Goal: Task Accomplishment & Management: Complete application form

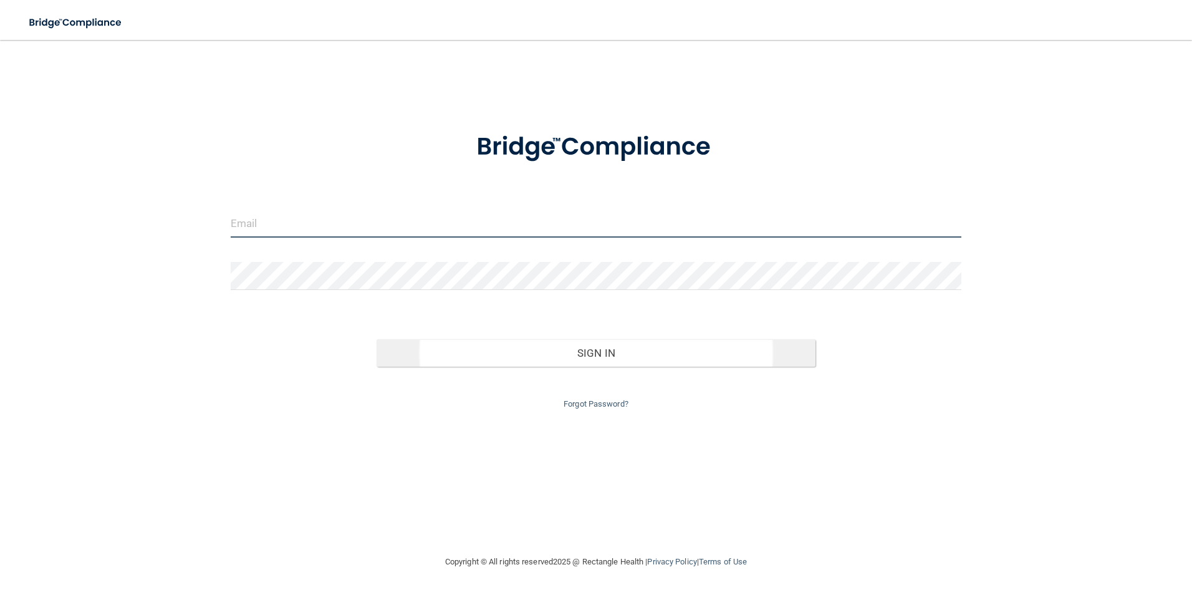
type input "[EMAIL_ADDRESS][DOMAIN_NAME]"
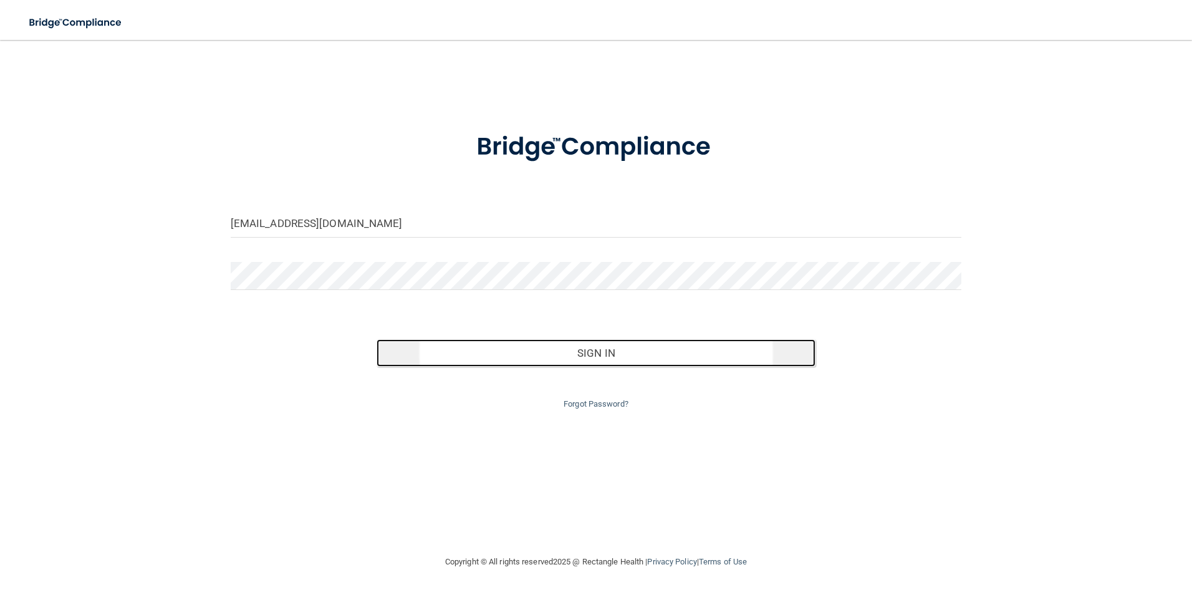
click at [594, 354] on button "Sign In" at bounding box center [595, 352] width 439 height 27
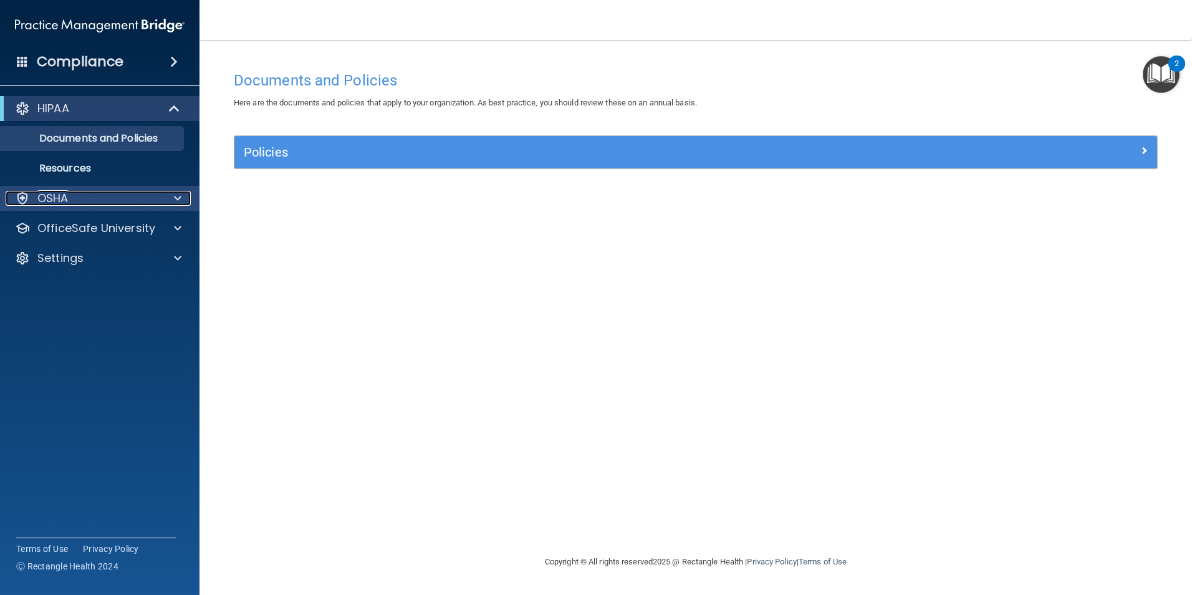
click at [172, 199] on div at bounding box center [175, 198] width 31 height 15
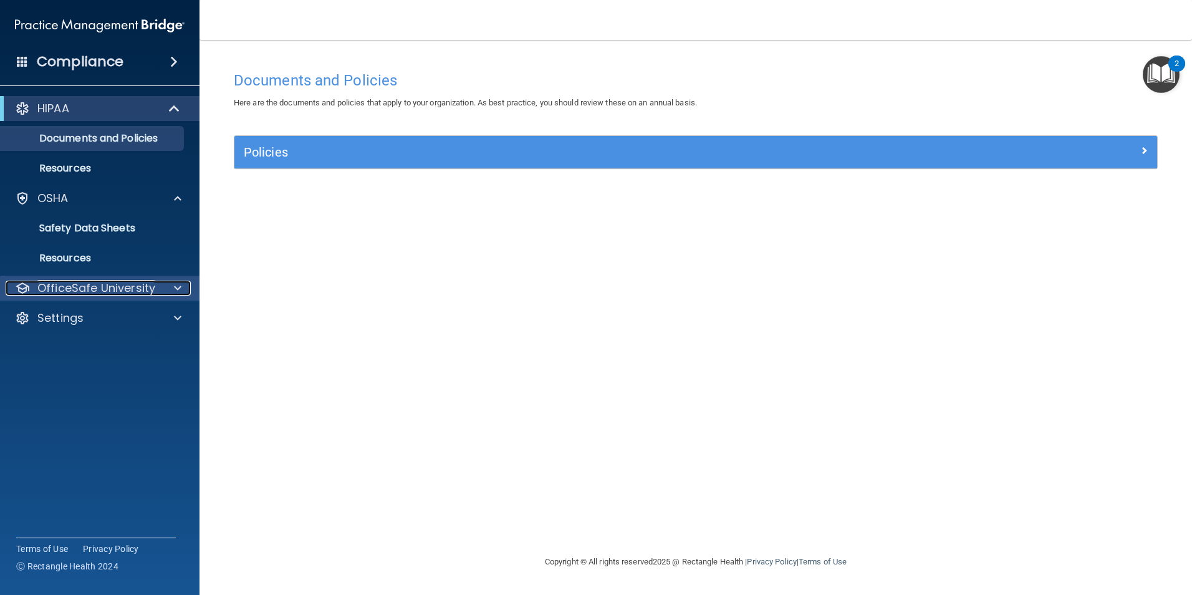
click at [173, 287] on div at bounding box center [175, 287] width 31 height 15
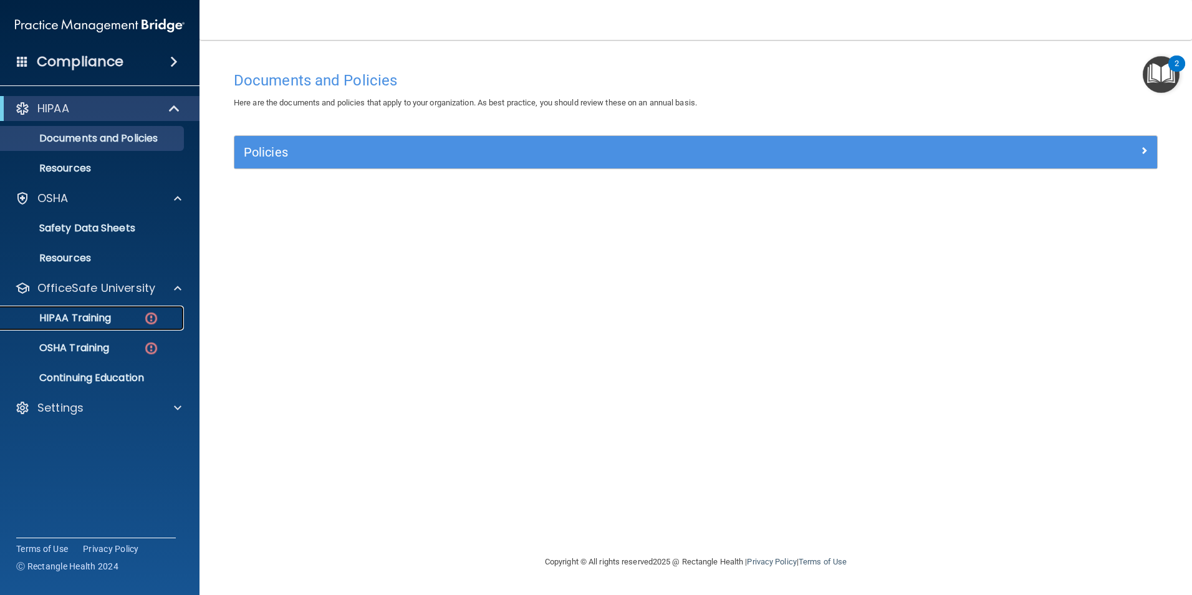
click at [107, 318] on p "HIPAA Training" at bounding box center [59, 318] width 103 height 12
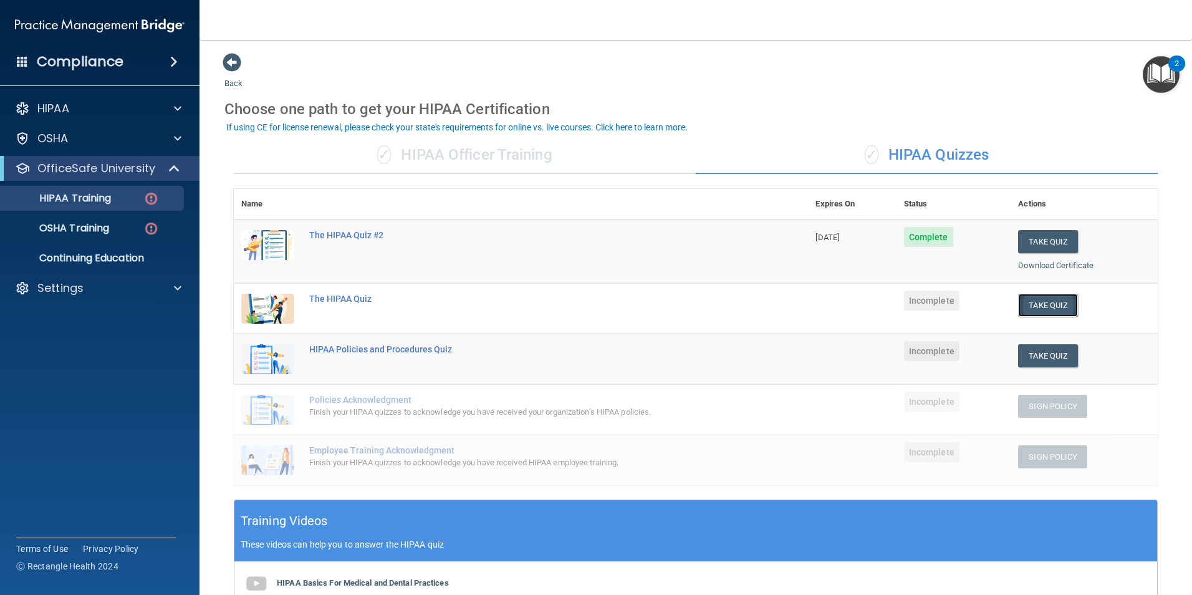
click at [1045, 303] on button "Take Quiz" at bounding box center [1048, 305] width 60 height 23
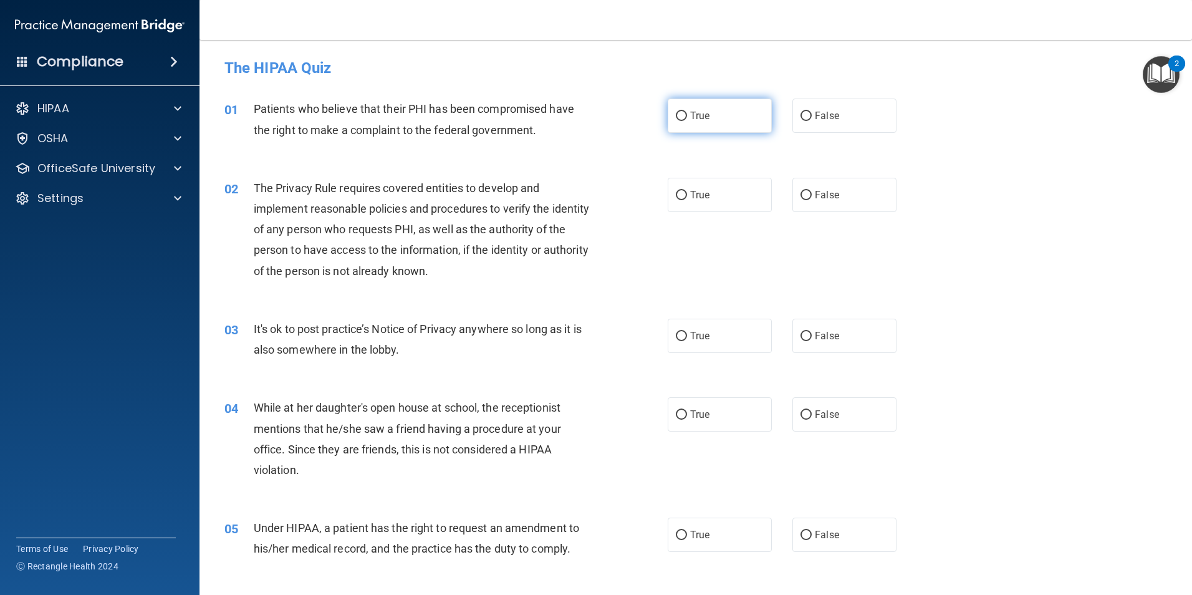
click at [685, 117] on label "True" at bounding box center [719, 115] width 104 height 34
click at [685, 117] on input "True" at bounding box center [681, 116] width 11 height 9
radio input "true"
click at [717, 186] on label "True" at bounding box center [719, 195] width 104 height 34
click at [687, 191] on input "True" at bounding box center [681, 195] width 11 height 9
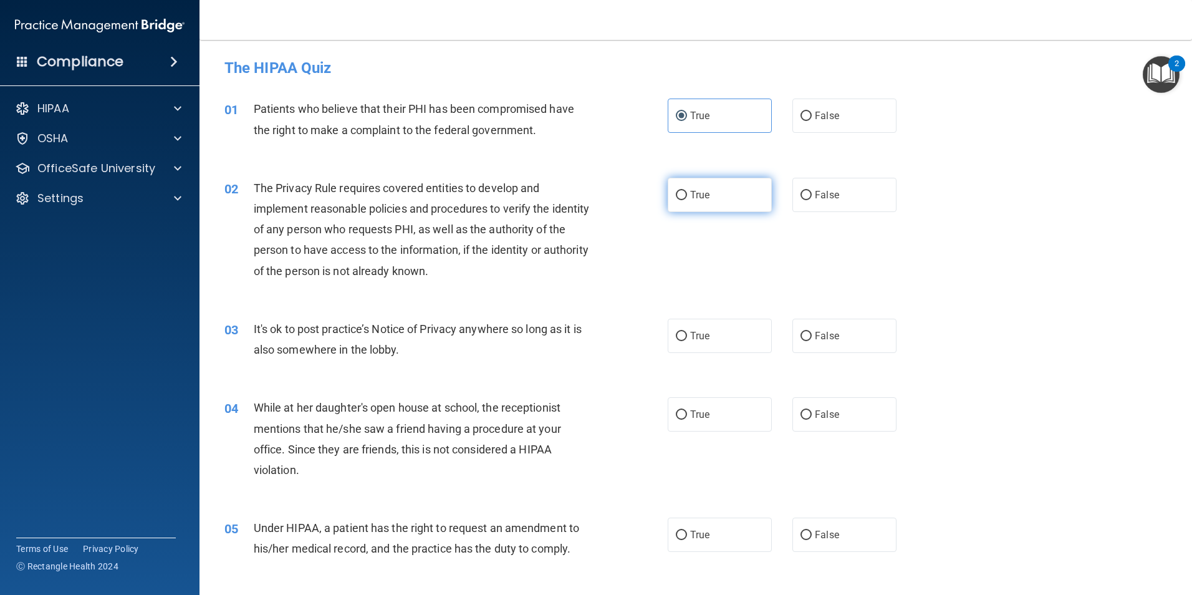
radio input "true"
click at [827, 338] on span "False" at bounding box center [827, 336] width 24 height 12
click at [811, 338] on input "False" at bounding box center [805, 336] width 11 height 9
radio input "true"
click at [826, 411] on span "False" at bounding box center [827, 414] width 24 height 12
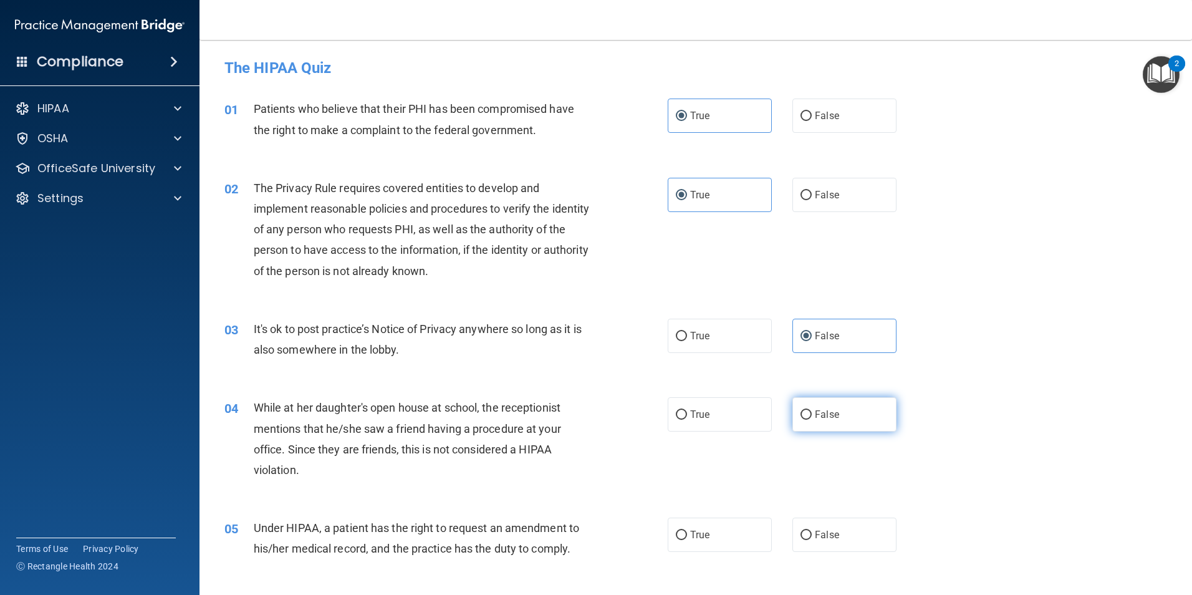
click at [811, 411] on input "False" at bounding box center [805, 414] width 11 height 9
radio input "true"
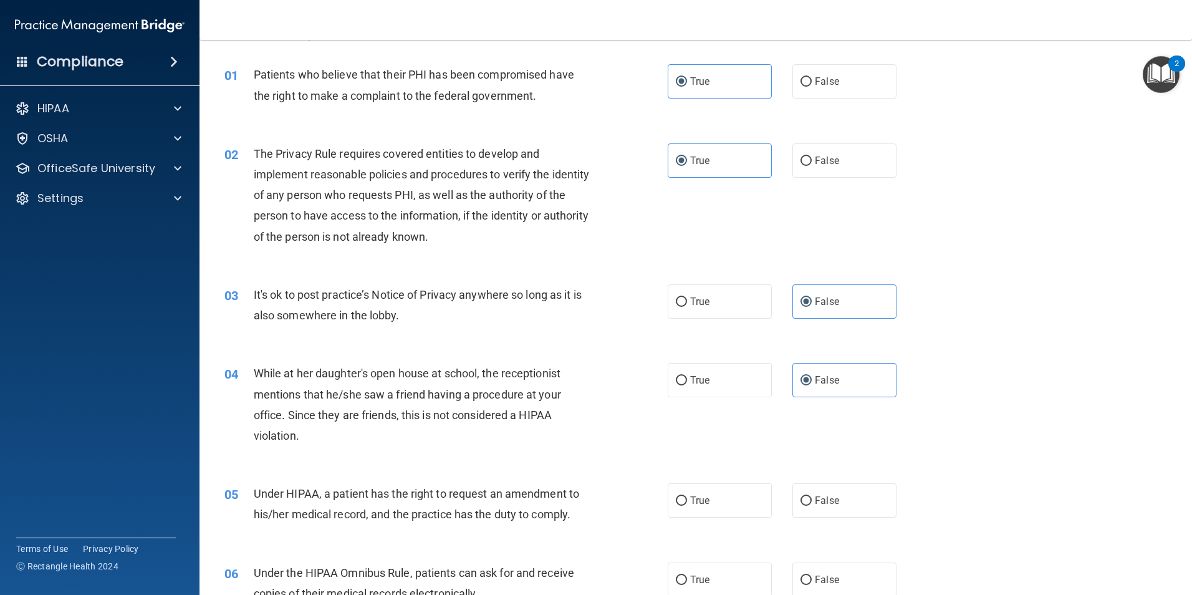
scroll to position [62, 0]
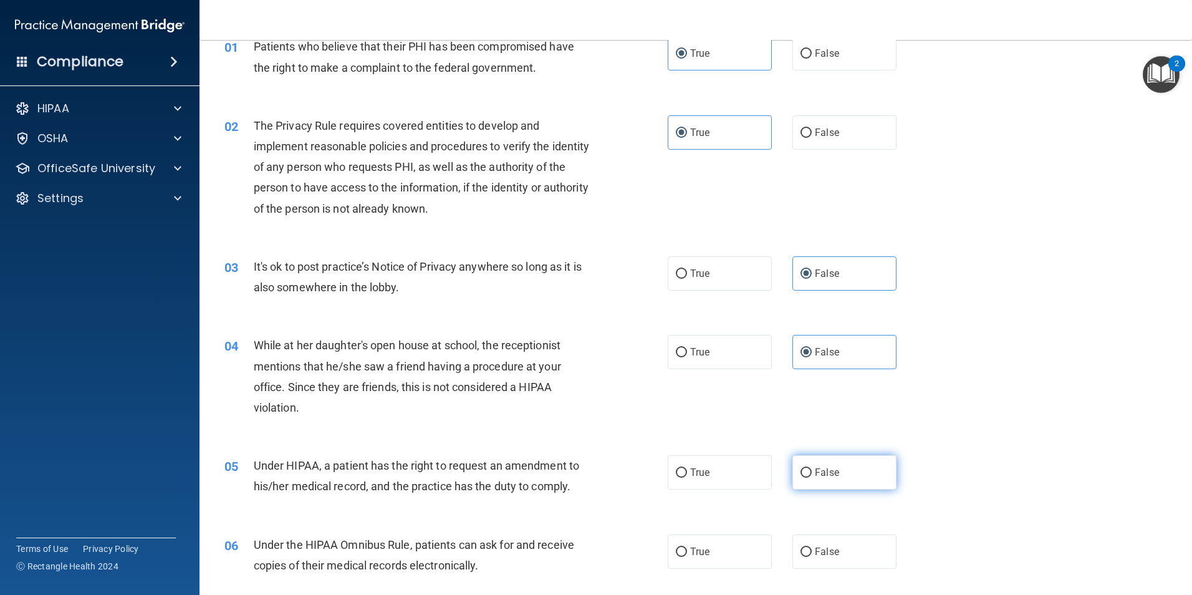
click at [835, 469] on label "False" at bounding box center [844, 472] width 104 height 34
click at [811, 469] on input "False" at bounding box center [805, 472] width 11 height 9
radio input "true"
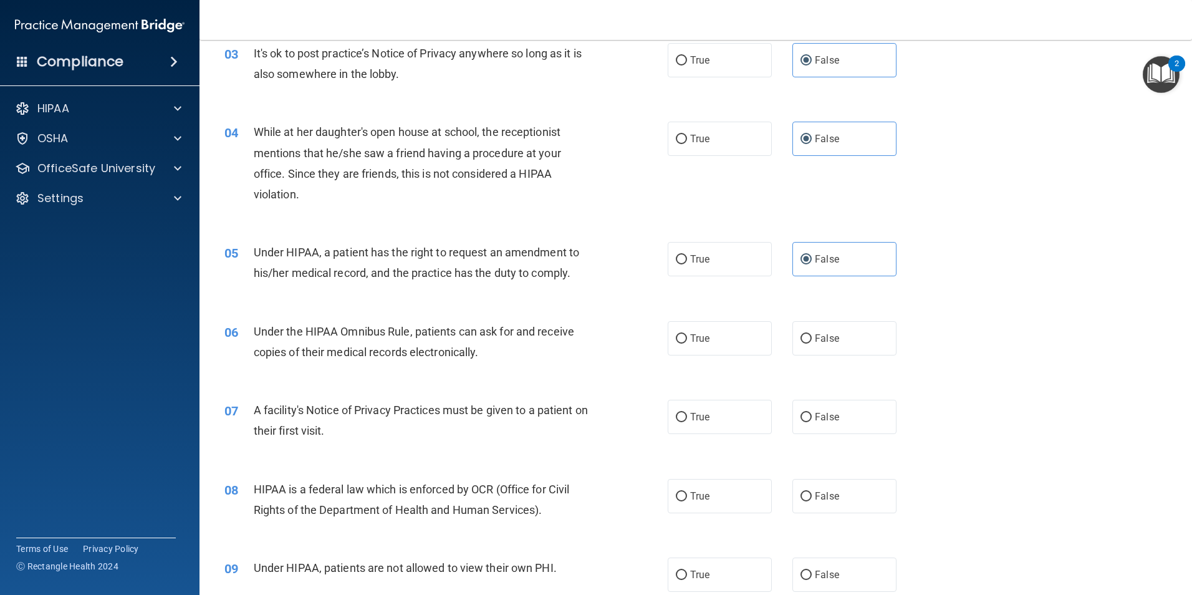
scroll to position [312, 0]
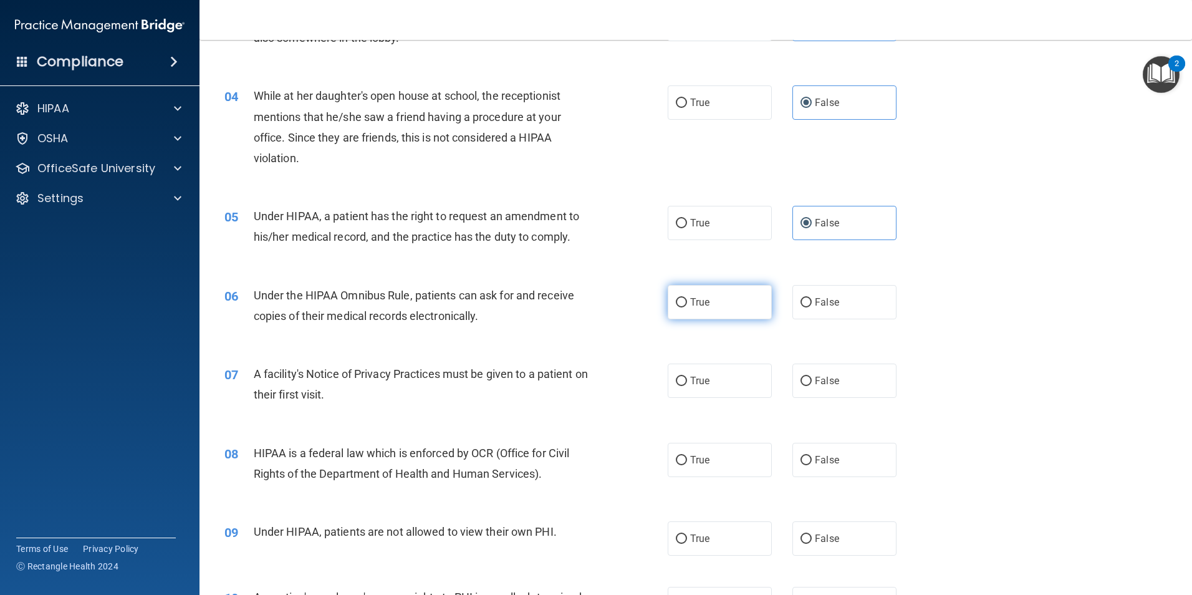
click at [705, 304] on span "True" at bounding box center [699, 302] width 19 height 12
click at [687, 304] on input "True" at bounding box center [681, 302] width 11 height 9
radio input "true"
click at [720, 389] on label "True" at bounding box center [719, 380] width 104 height 34
click at [687, 386] on input "True" at bounding box center [681, 380] width 11 height 9
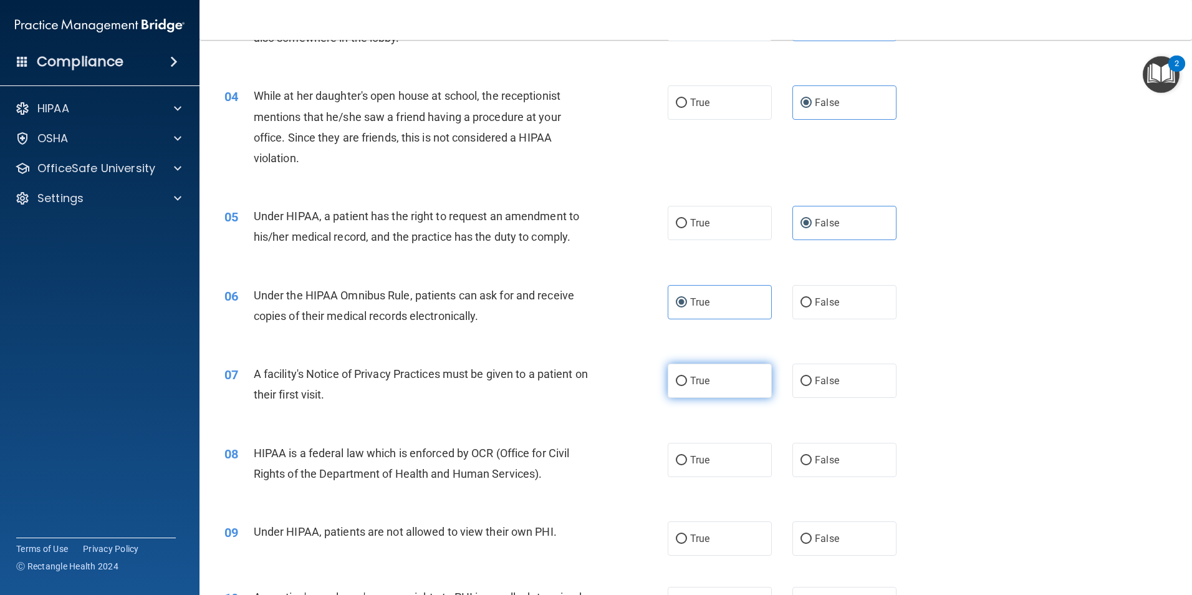
radio input "true"
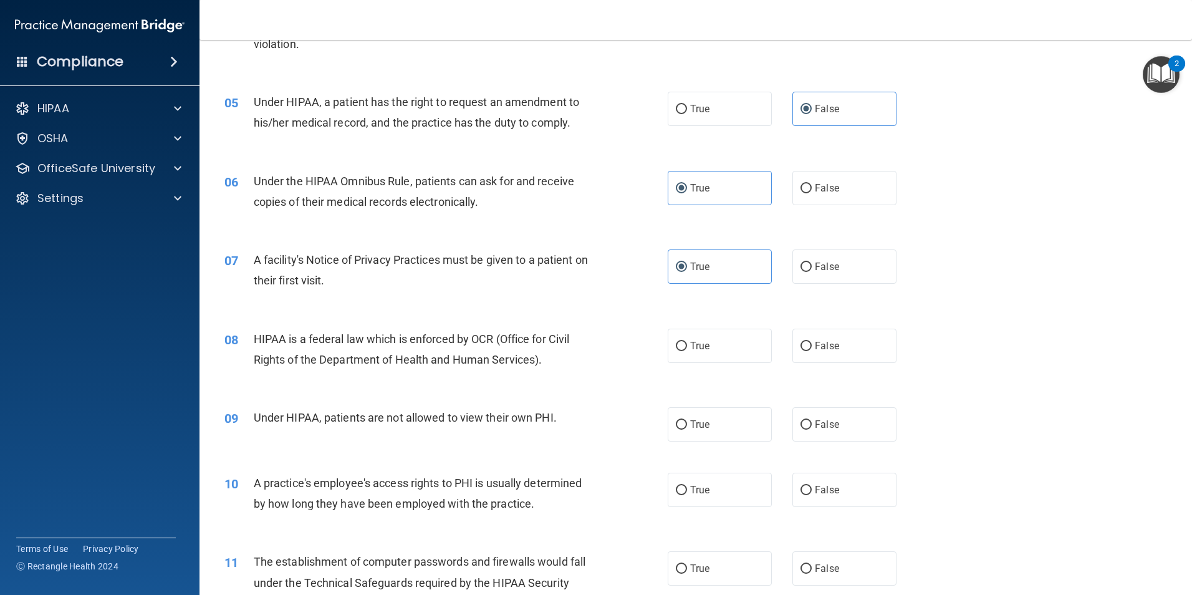
scroll to position [436, 0]
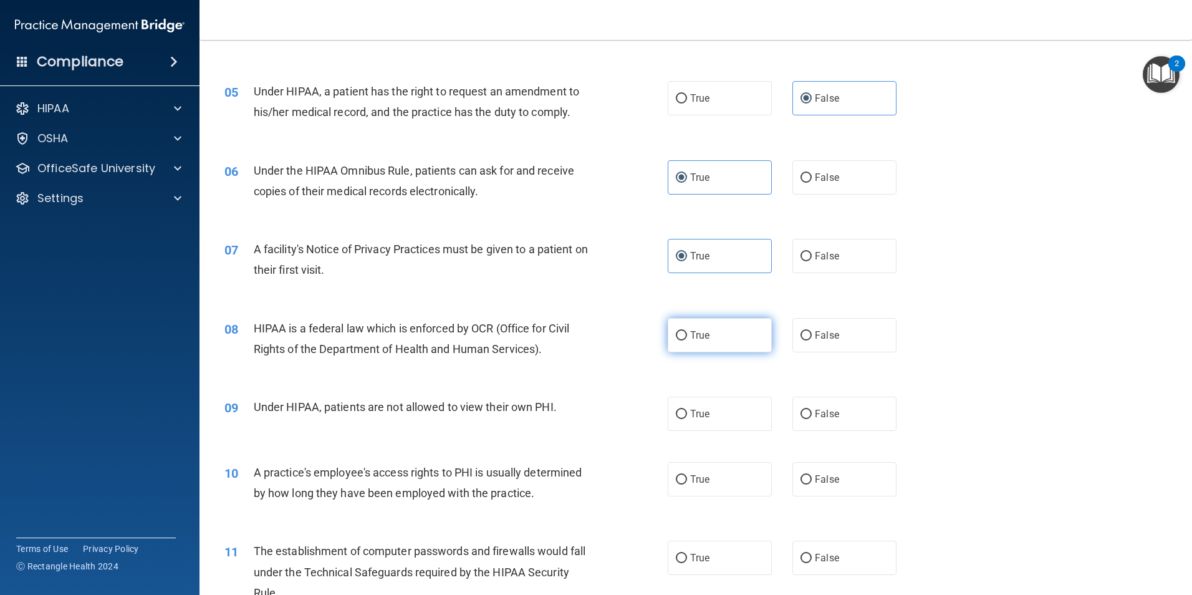
click at [689, 342] on label "True" at bounding box center [719, 335] width 104 height 34
click at [687, 340] on input "True" at bounding box center [681, 335] width 11 height 9
radio input "true"
click at [822, 411] on span "False" at bounding box center [827, 414] width 24 height 12
click at [811, 411] on input "False" at bounding box center [805, 413] width 11 height 9
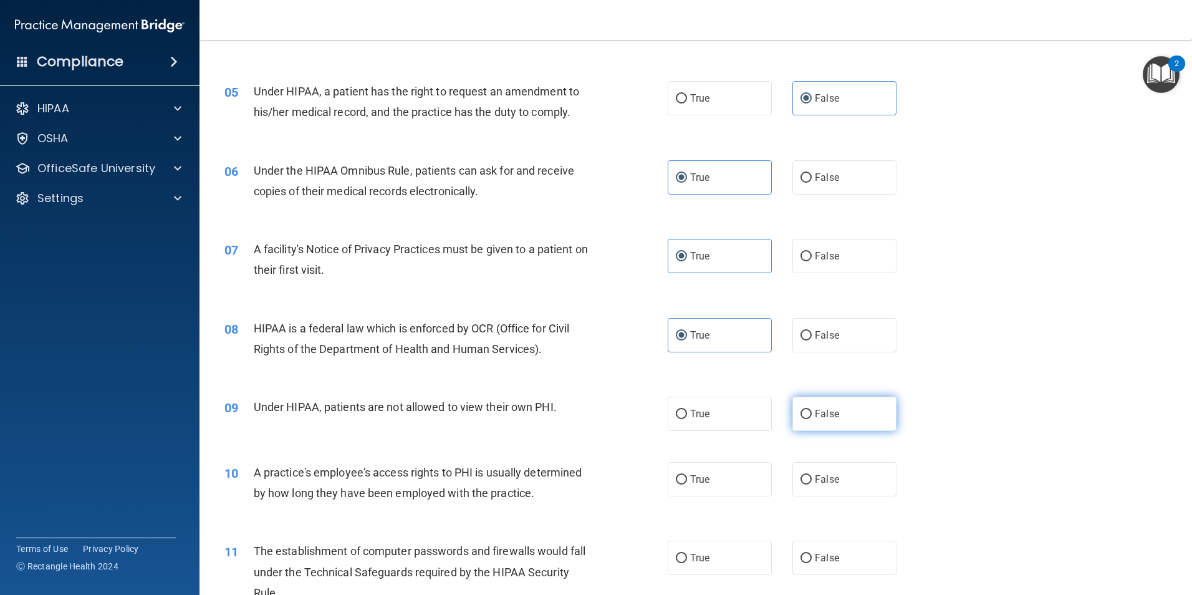
radio input "true"
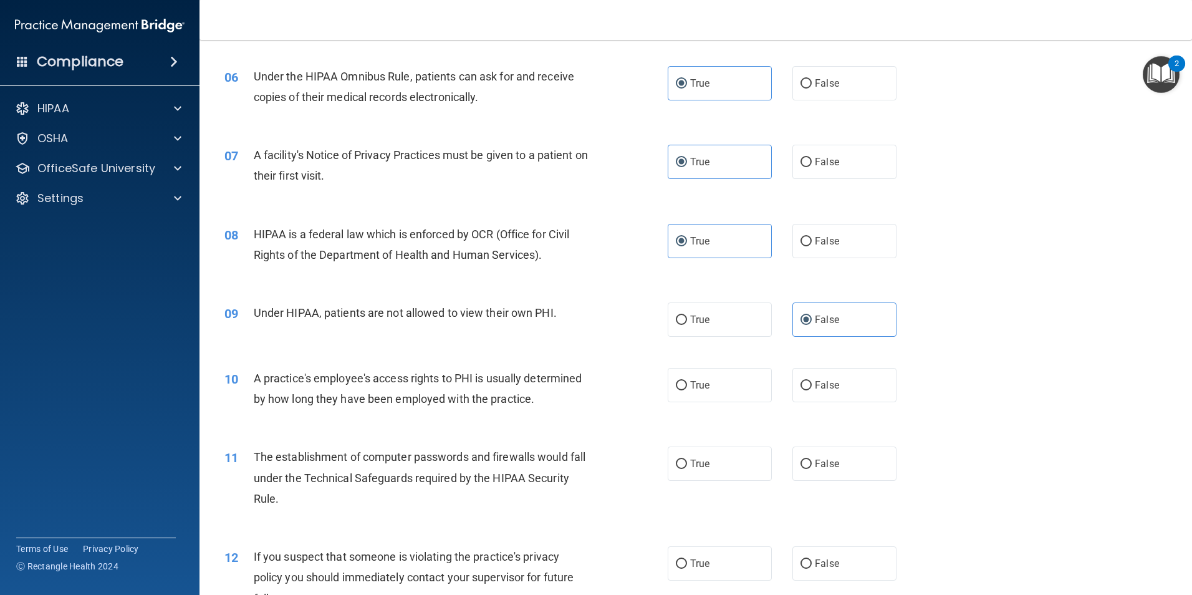
scroll to position [561, 0]
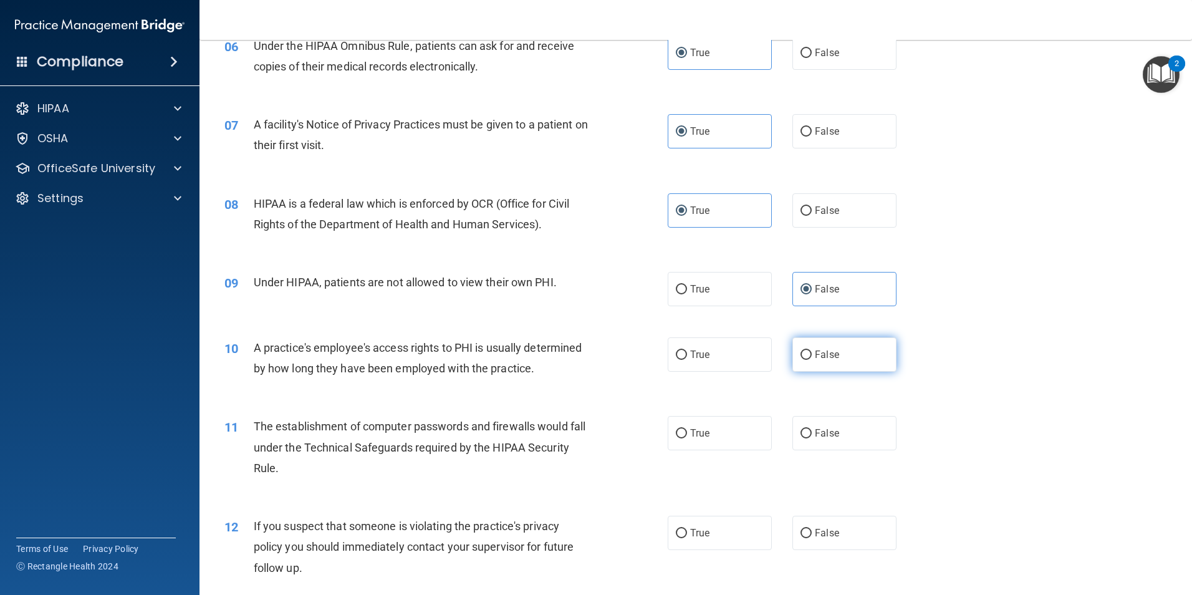
click at [830, 356] on span "False" at bounding box center [827, 354] width 24 height 12
click at [811, 356] on input "False" at bounding box center [805, 354] width 11 height 9
radio input "true"
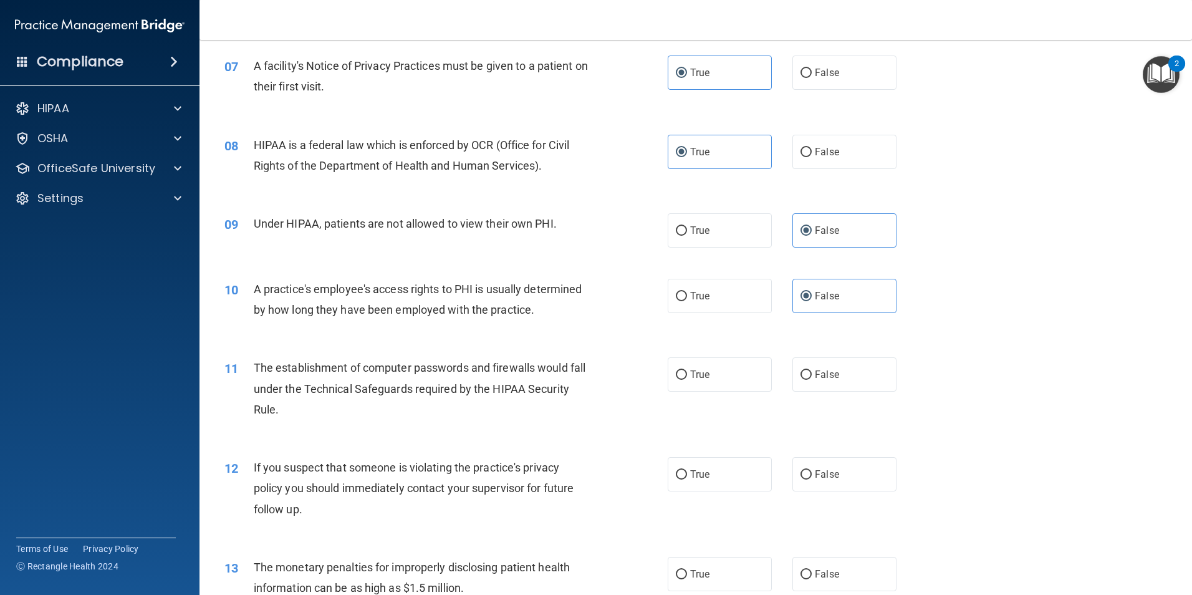
scroll to position [686, 0]
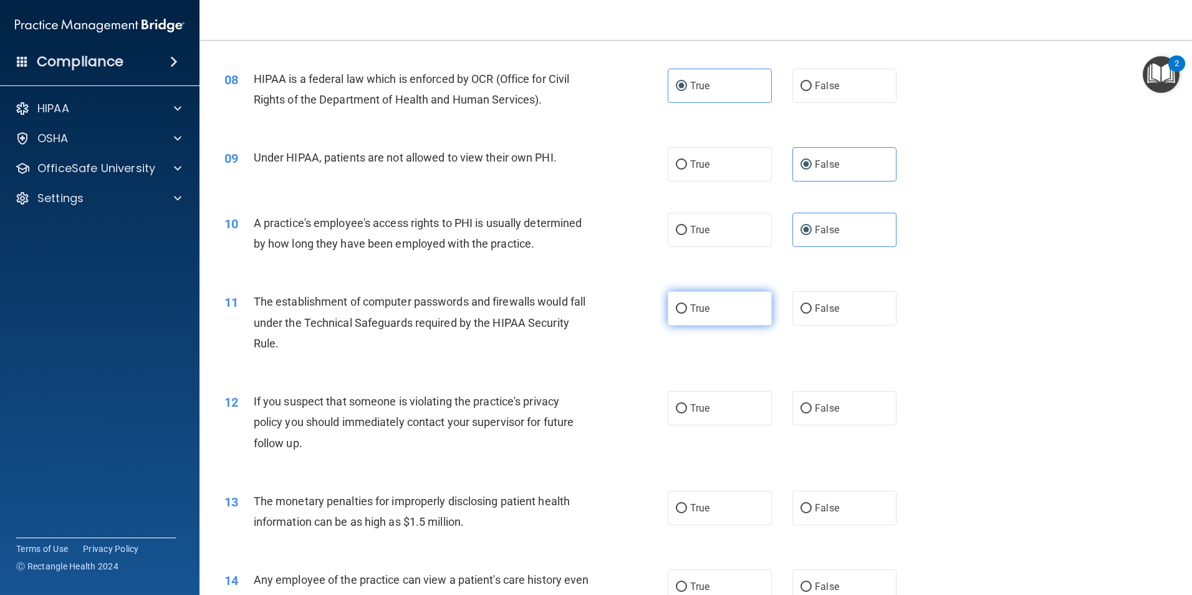
click at [722, 315] on label "True" at bounding box center [719, 308] width 104 height 34
click at [687, 313] on input "True" at bounding box center [681, 308] width 11 height 9
radio input "true"
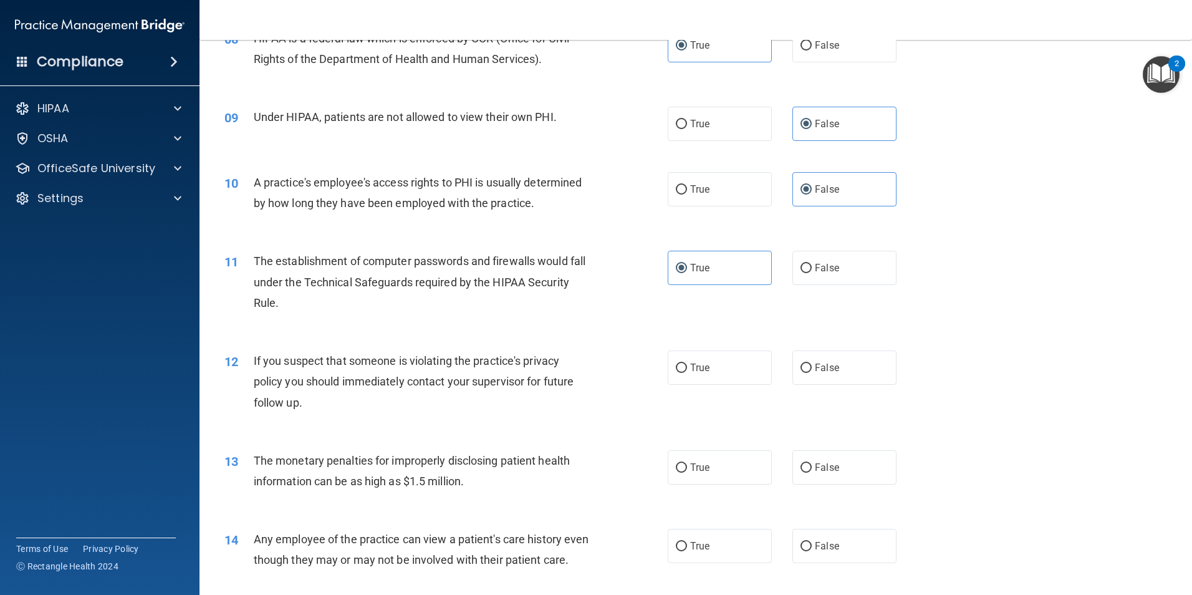
scroll to position [810, 0]
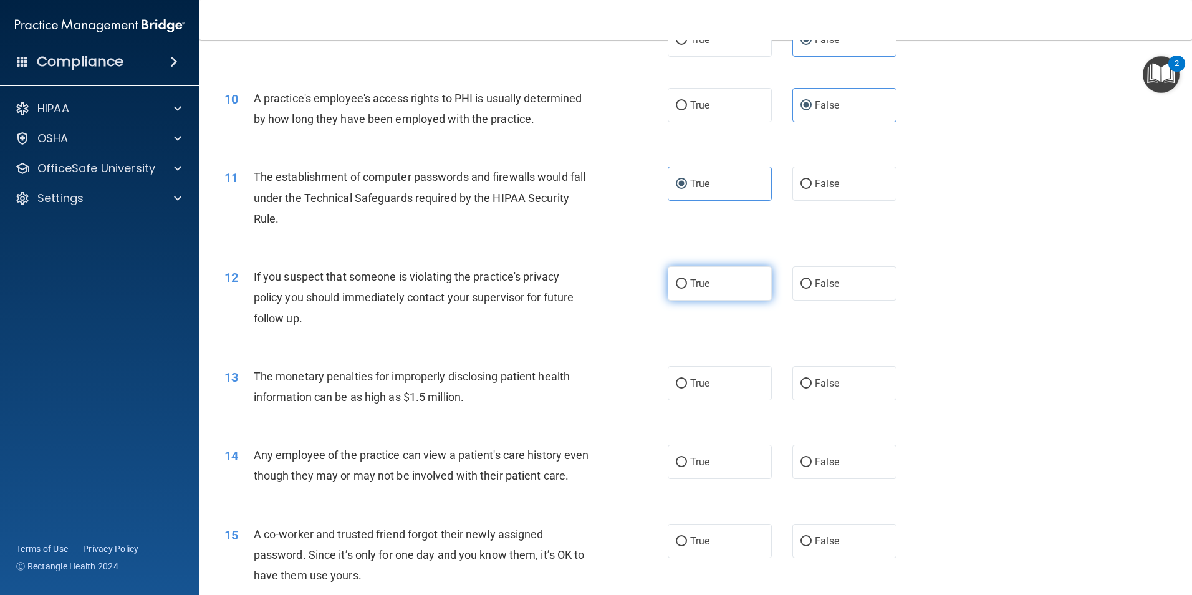
click at [710, 285] on label "True" at bounding box center [719, 283] width 104 height 34
click at [687, 285] on input "True" at bounding box center [681, 283] width 11 height 9
radio input "true"
click at [708, 385] on label "True" at bounding box center [719, 383] width 104 height 34
click at [687, 385] on input "True" at bounding box center [681, 383] width 11 height 9
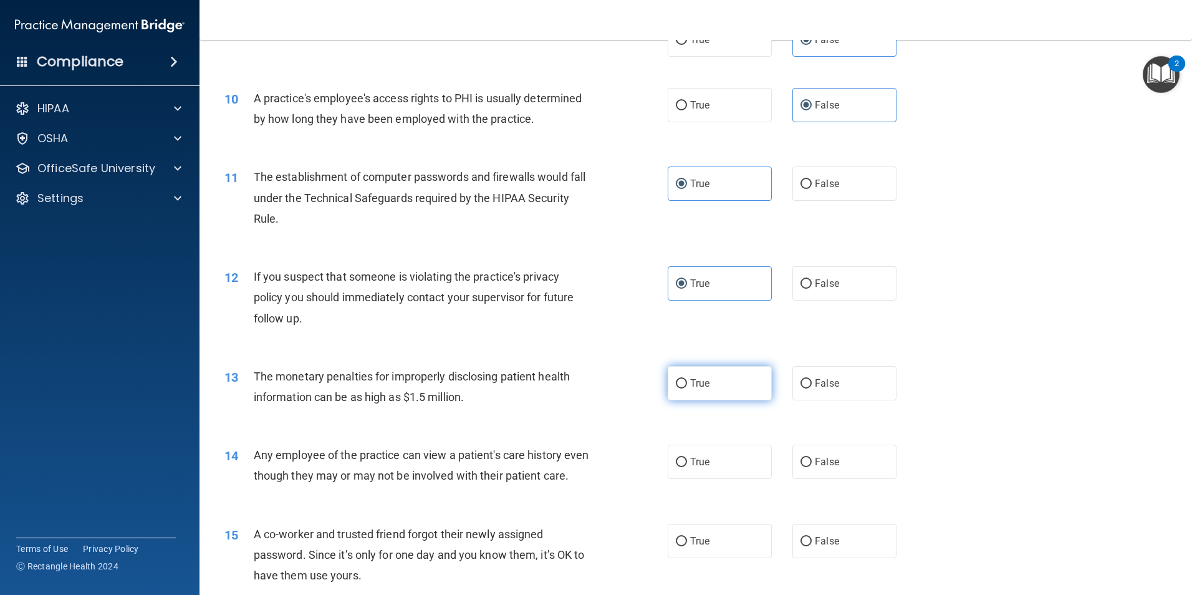
radio input "true"
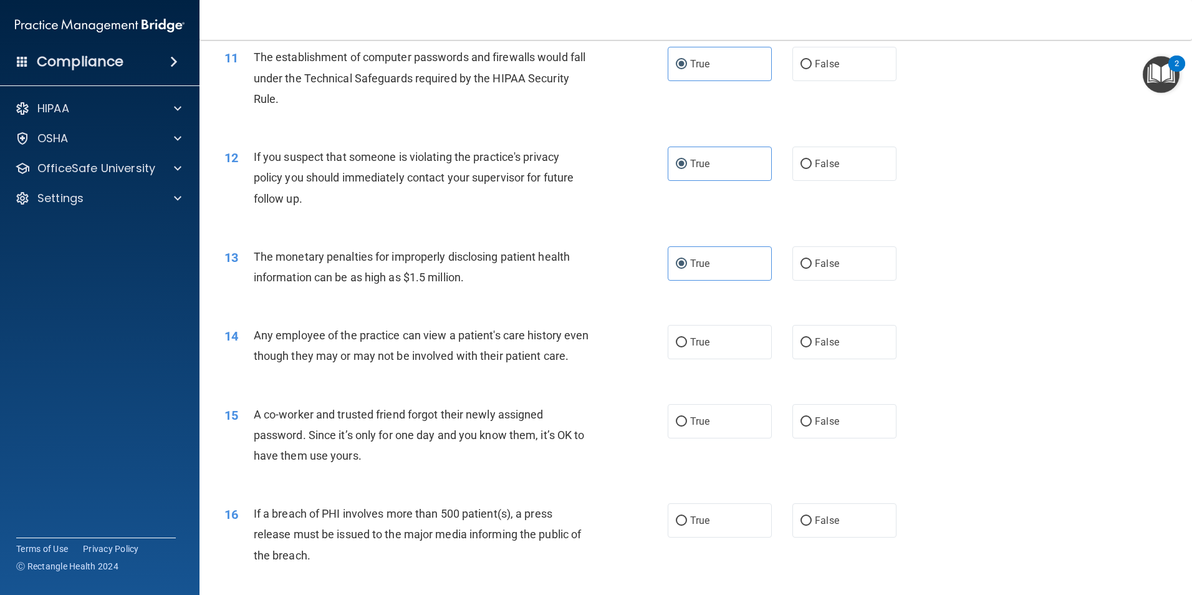
scroll to position [935, 0]
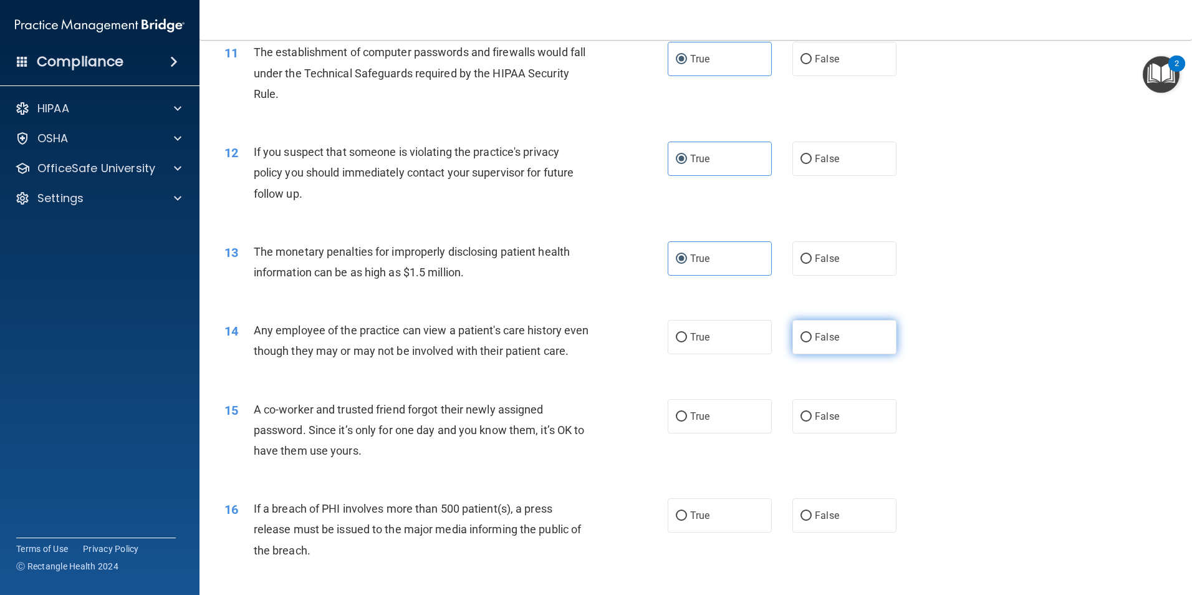
click at [815, 338] on span "False" at bounding box center [827, 337] width 24 height 12
click at [811, 338] on input "False" at bounding box center [805, 337] width 11 height 9
radio input "true"
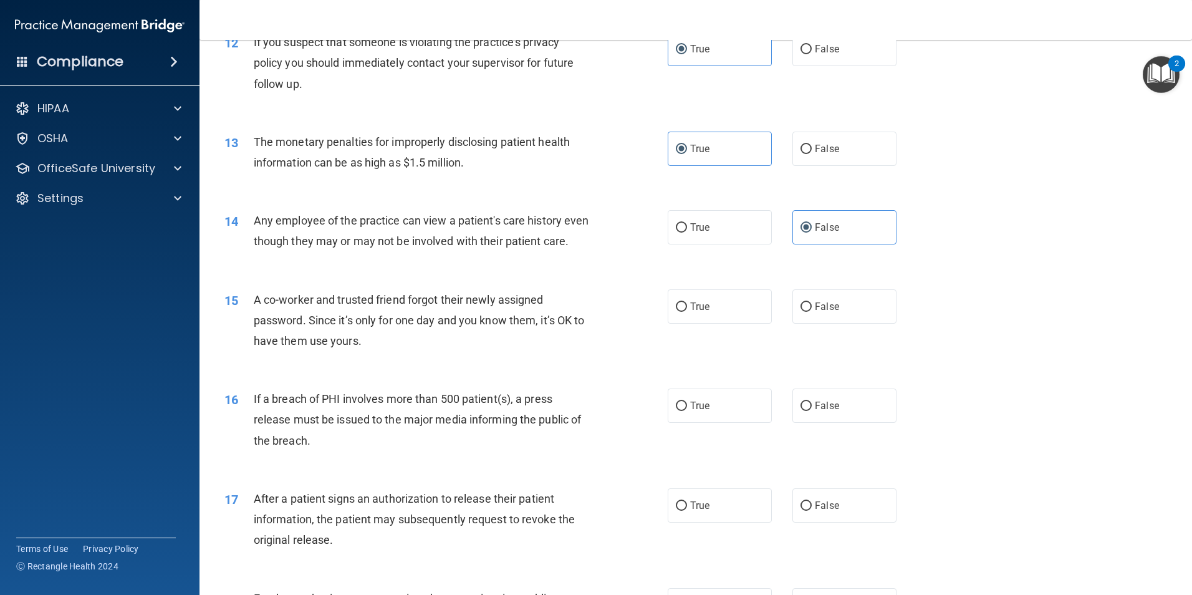
scroll to position [1059, 0]
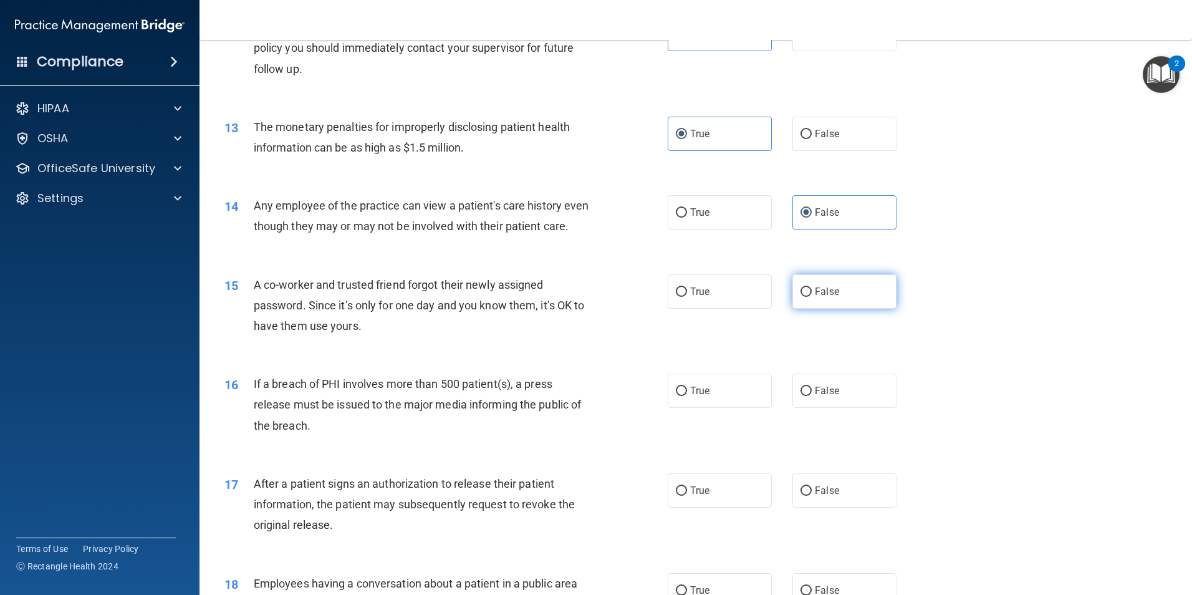
click at [825, 297] on span "False" at bounding box center [827, 291] width 24 height 12
click at [811, 297] on input "False" at bounding box center [805, 291] width 11 height 9
radio input "true"
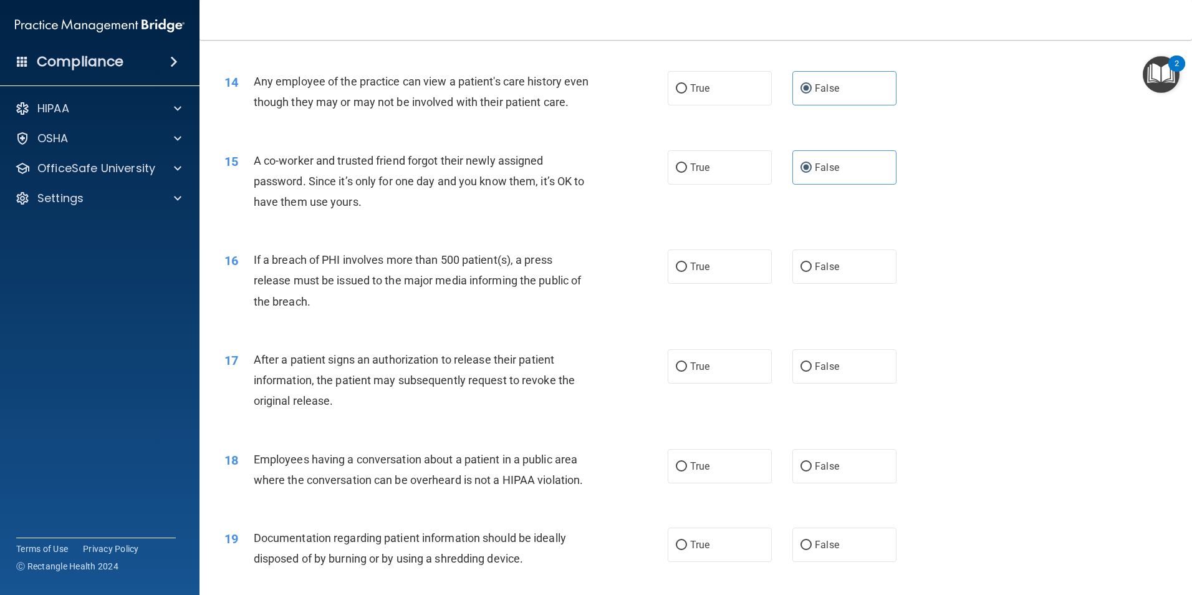
scroll to position [1184, 0]
click at [705, 272] on span "True" at bounding box center [699, 266] width 19 height 12
click at [687, 271] on input "True" at bounding box center [681, 266] width 11 height 9
radio input "true"
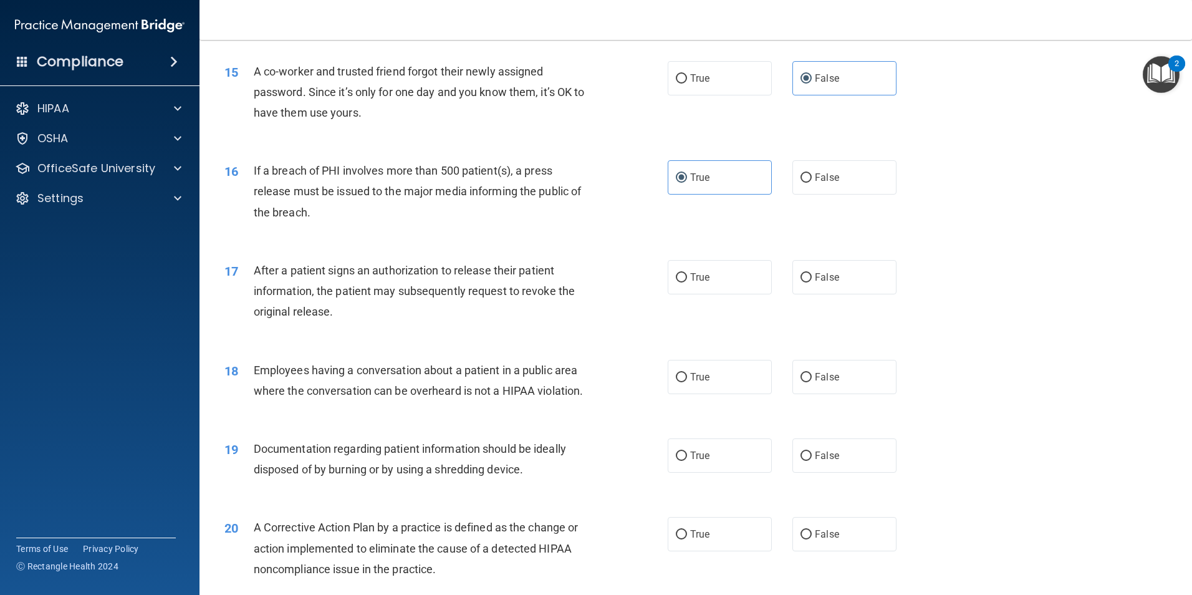
scroll to position [1309, 0]
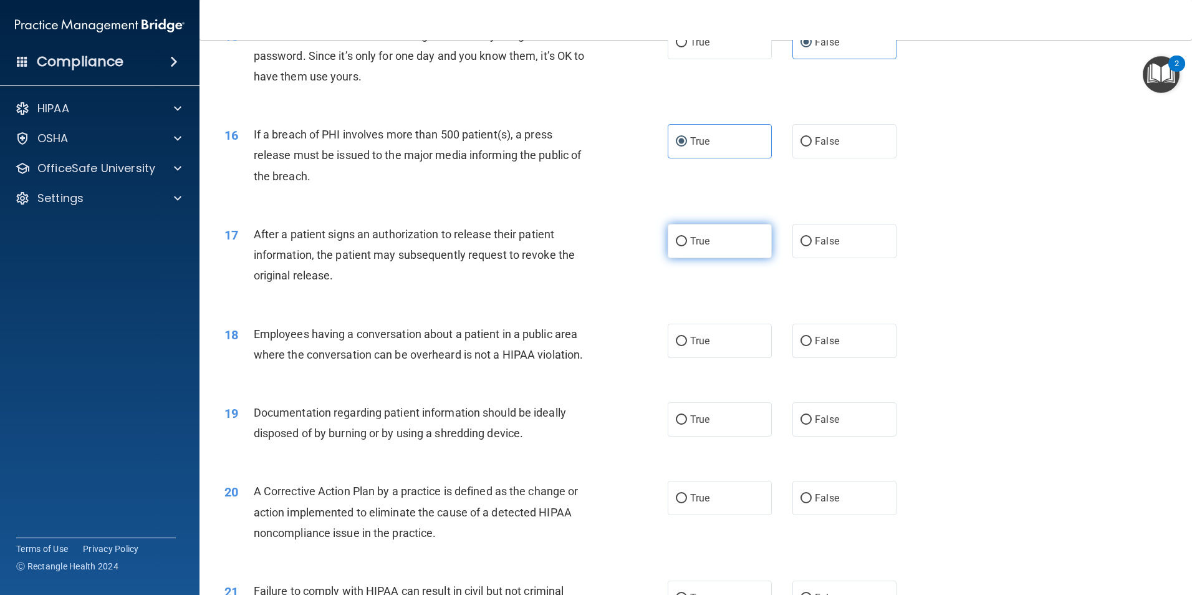
click at [717, 258] on label "True" at bounding box center [719, 241] width 104 height 34
click at [687, 246] on input "True" at bounding box center [681, 241] width 11 height 9
radio input "true"
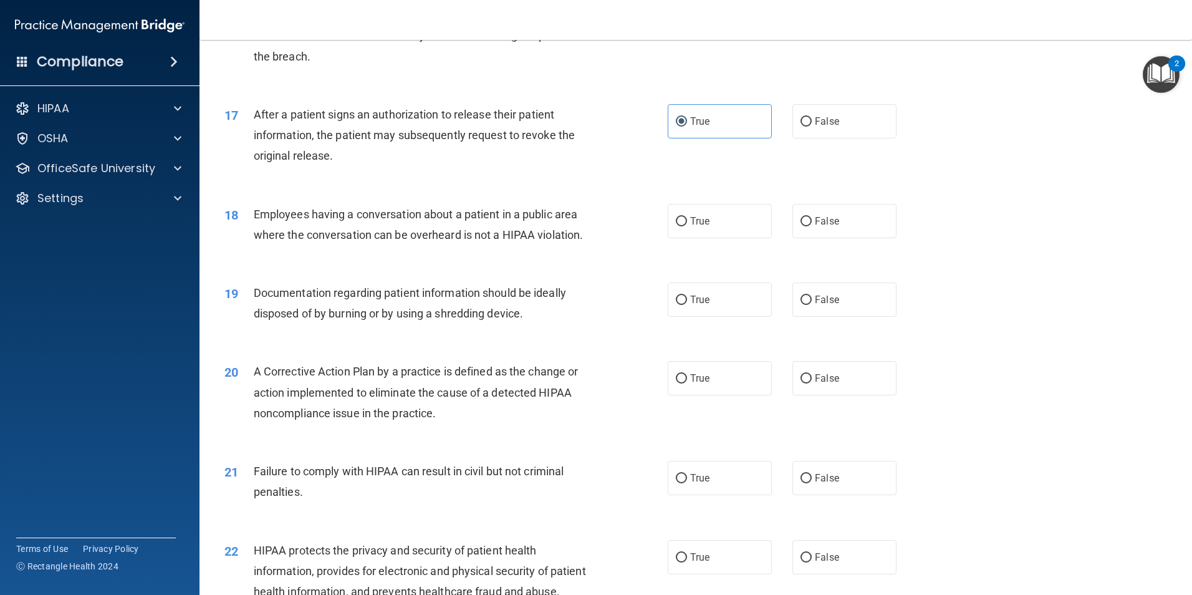
scroll to position [1433, 0]
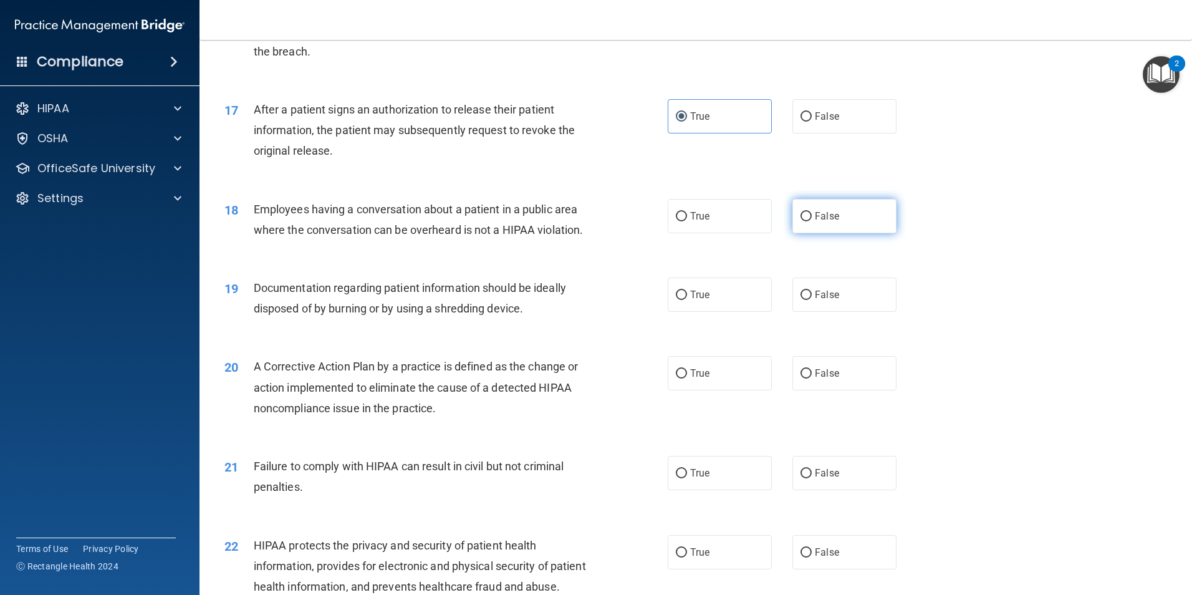
click at [841, 233] on label "False" at bounding box center [844, 216] width 104 height 34
click at [811, 221] on input "False" at bounding box center [805, 216] width 11 height 9
radio input "true"
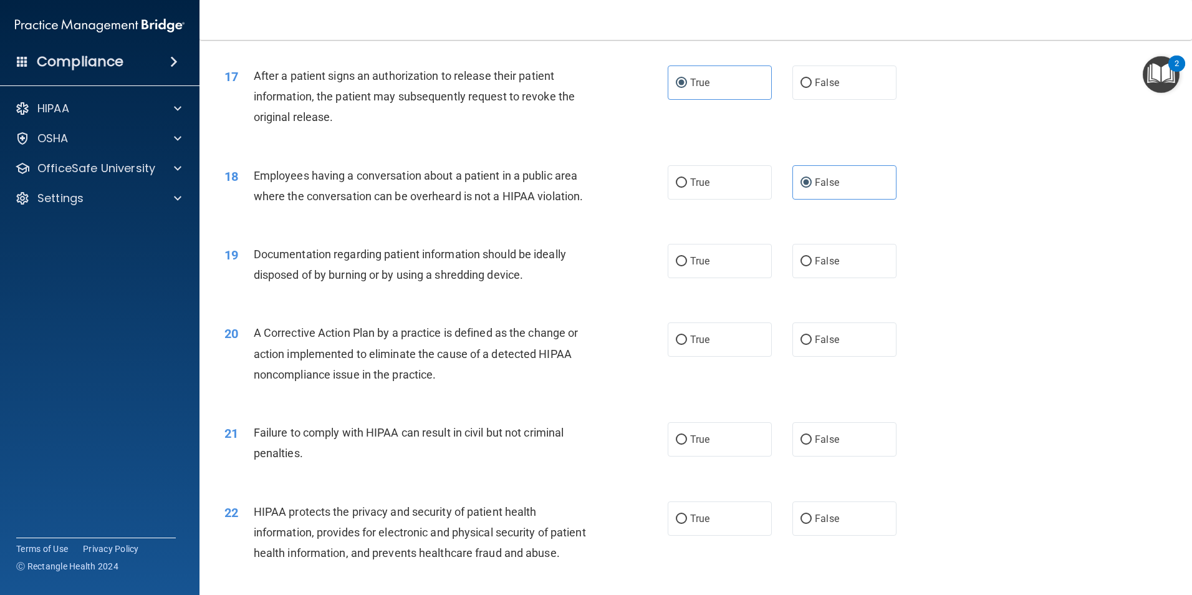
scroll to position [1558, 0]
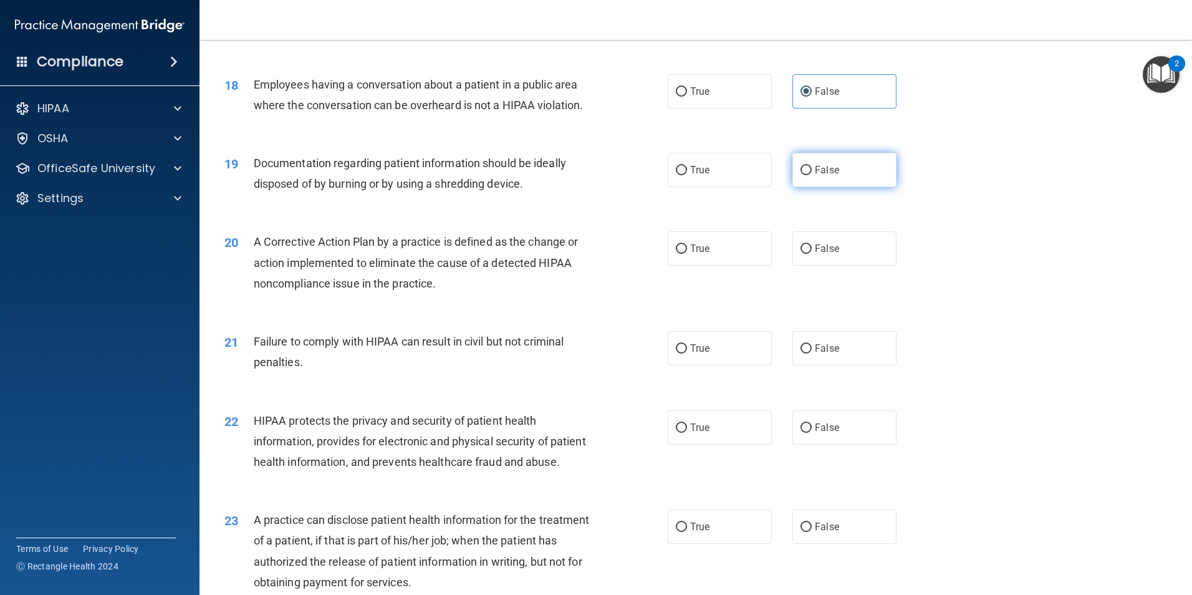
click at [826, 176] on span "False" at bounding box center [827, 170] width 24 height 12
click at [811, 175] on input "False" at bounding box center [805, 170] width 11 height 9
radio input "true"
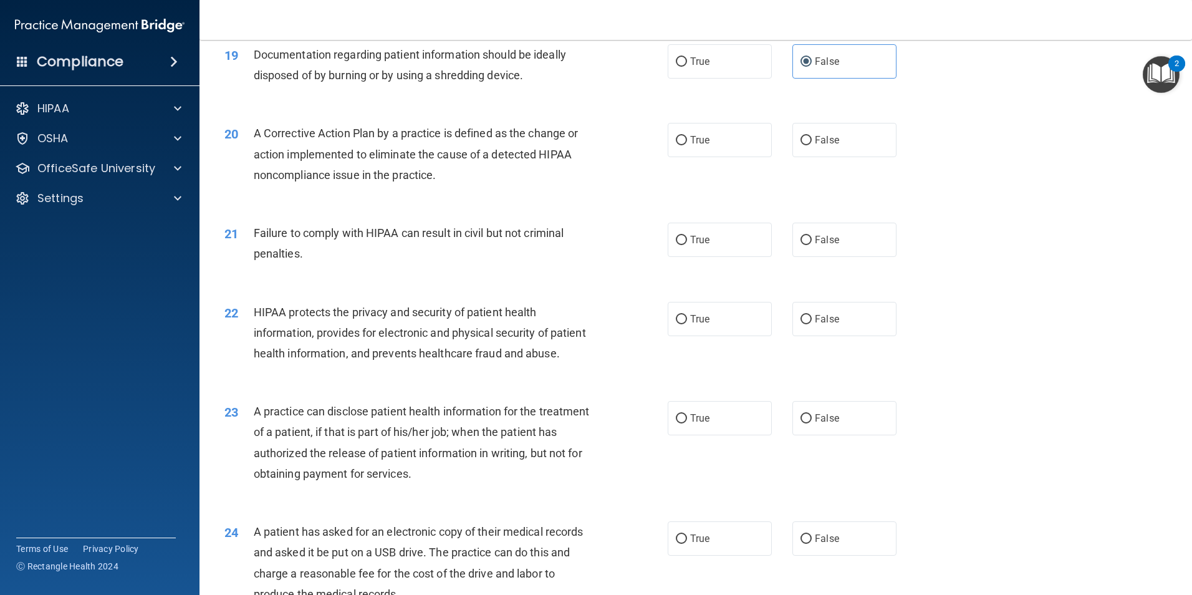
scroll to position [1683, 0]
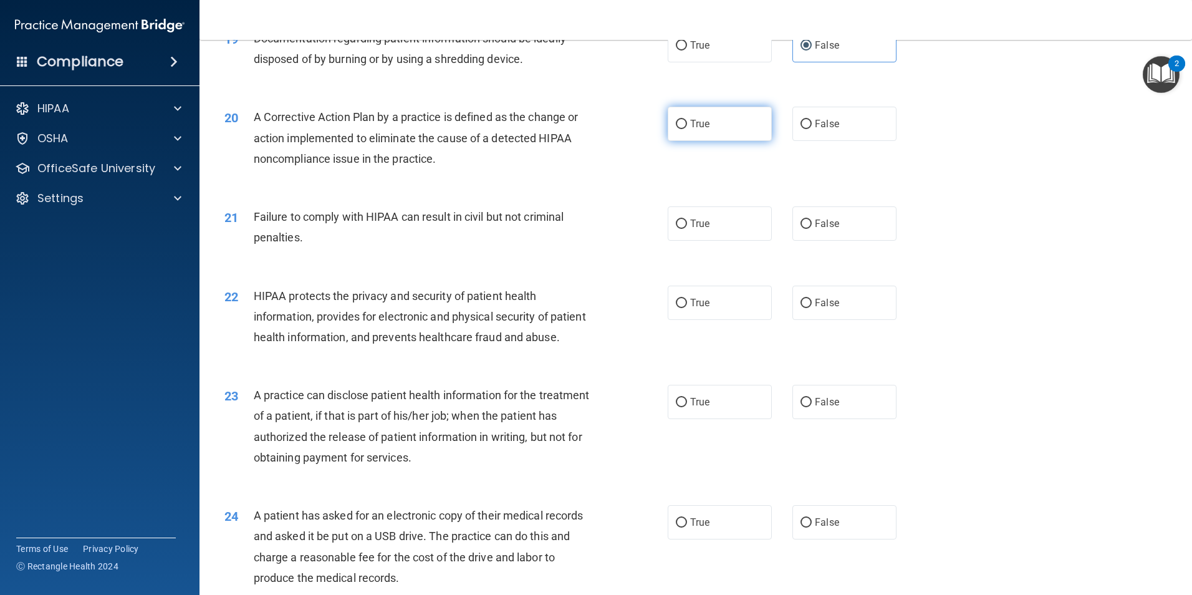
click at [709, 141] on label "True" at bounding box center [719, 124] width 104 height 34
click at [687, 129] on input "True" at bounding box center [681, 124] width 11 height 9
radio input "true"
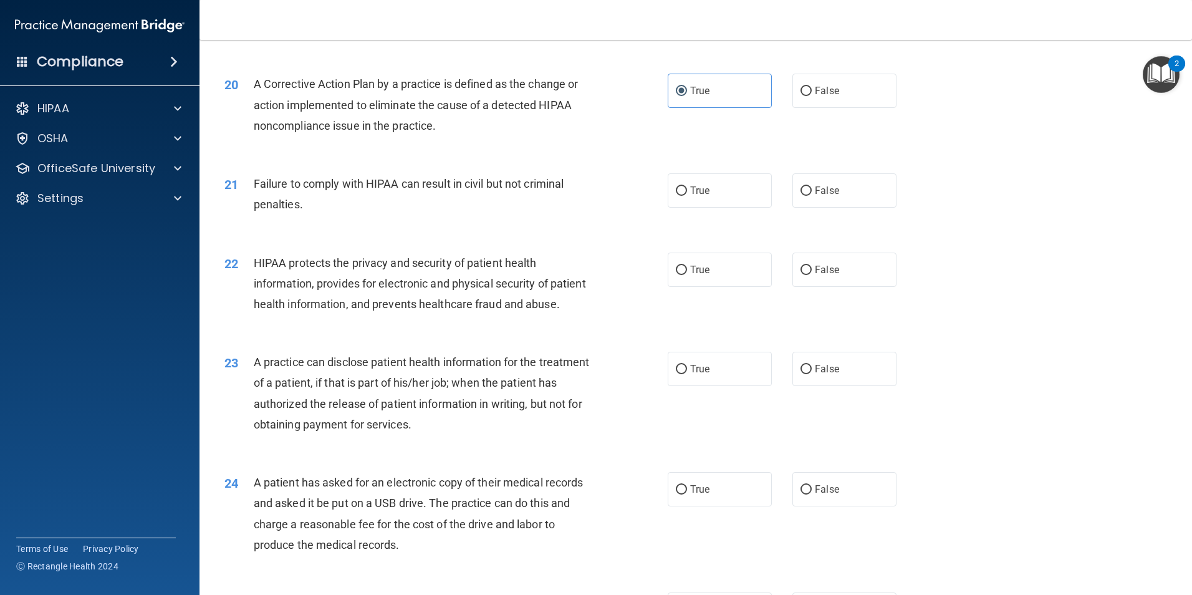
scroll to position [1745, 0]
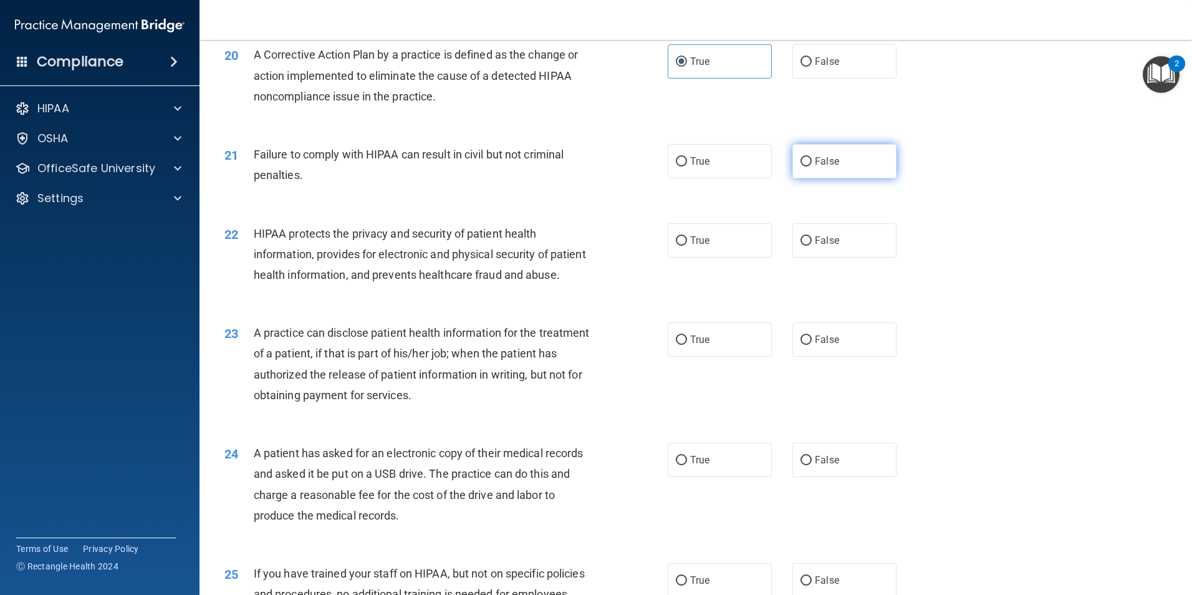
click at [854, 178] on label "False" at bounding box center [844, 161] width 104 height 34
click at [811, 166] on input "False" at bounding box center [805, 161] width 11 height 9
radio input "true"
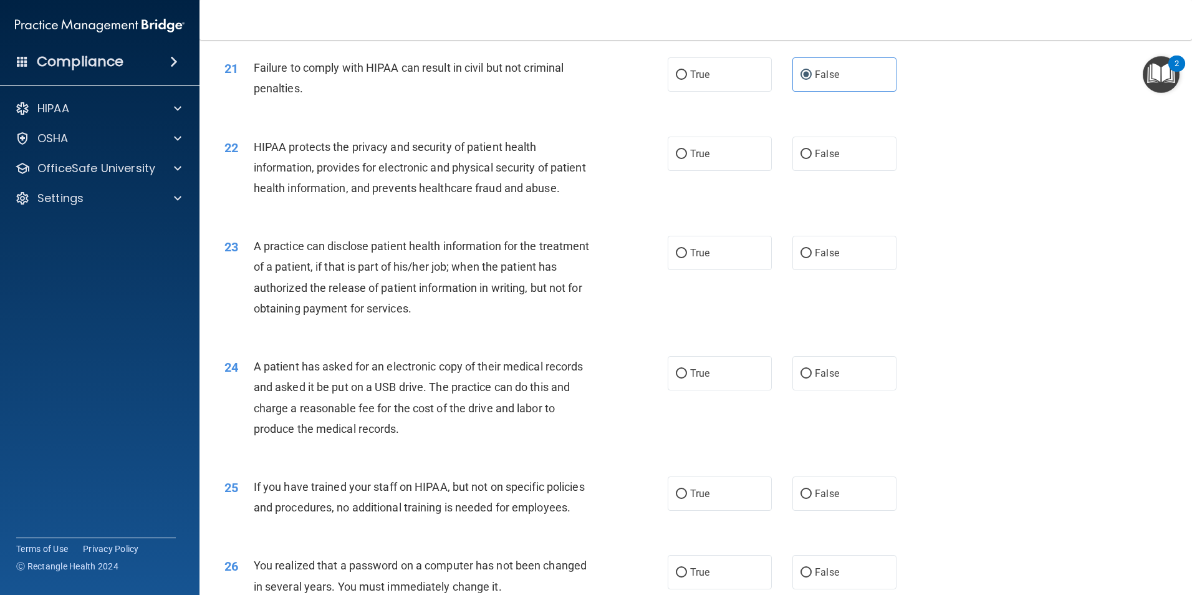
scroll to position [1870, 0]
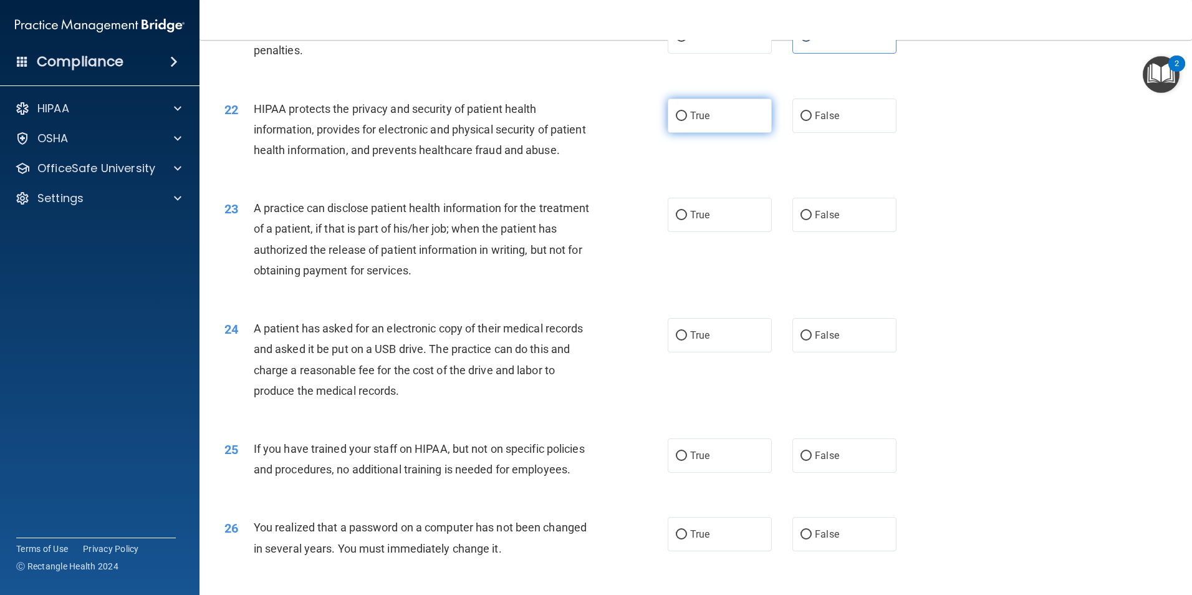
click at [712, 133] on label "True" at bounding box center [719, 115] width 104 height 34
click at [687, 121] on input "True" at bounding box center [681, 116] width 11 height 9
radio input "true"
click at [830, 232] on label "False" at bounding box center [844, 215] width 104 height 34
click at [811, 220] on input "False" at bounding box center [805, 215] width 11 height 9
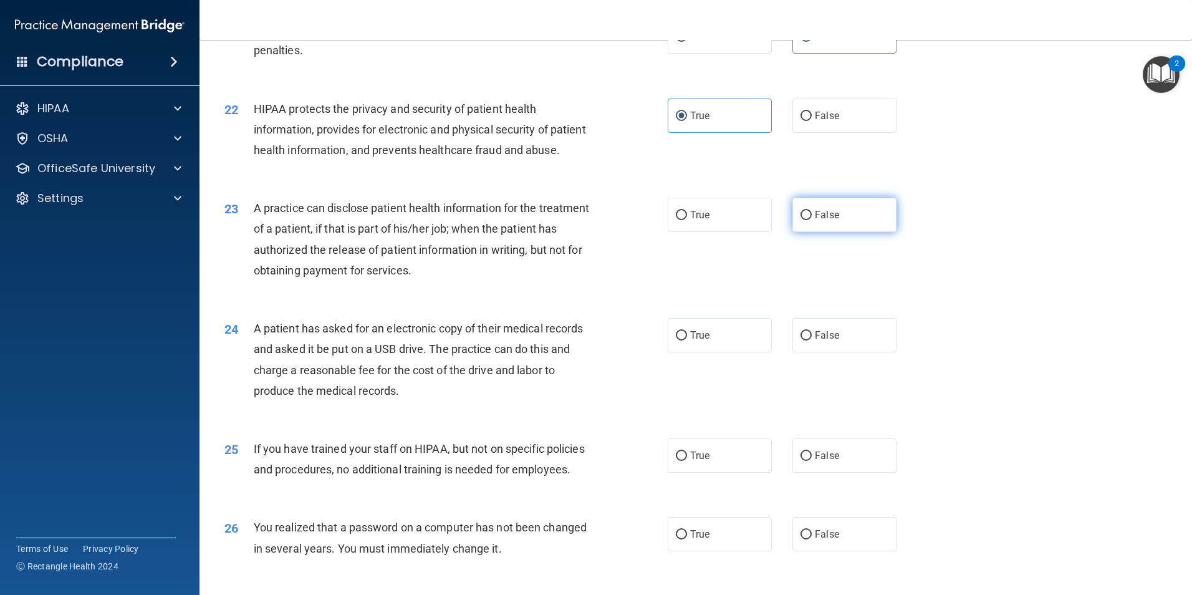
radio input "true"
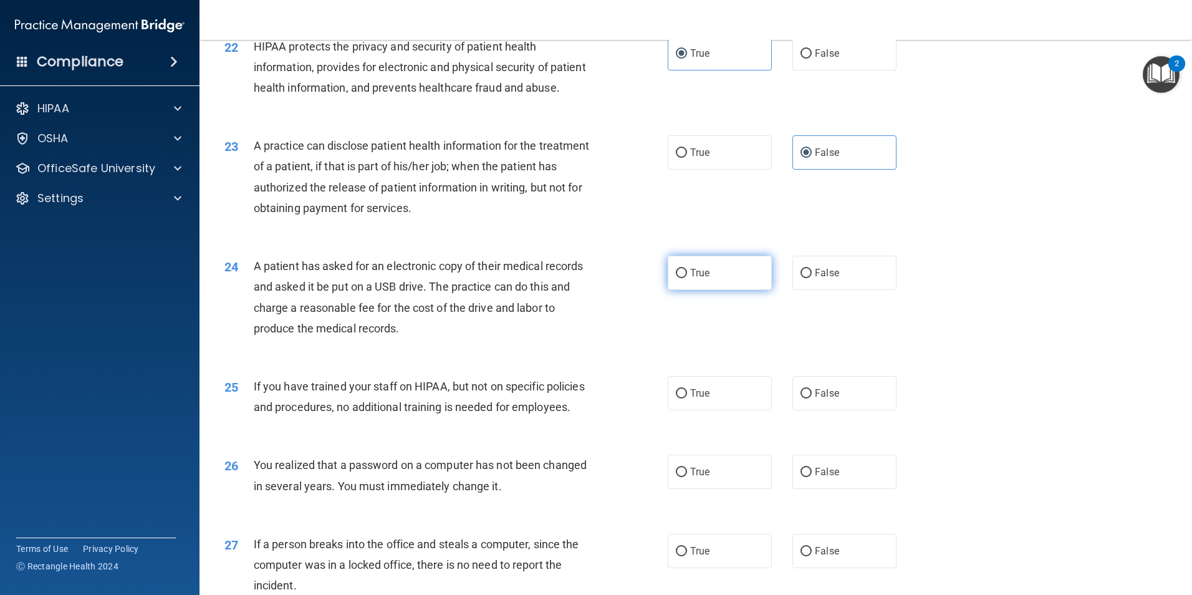
click at [707, 290] on label "True" at bounding box center [719, 273] width 104 height 34
click at [687, 278] on input "True" at bounding box center [681, 273] width 11 height 9
radio input "true"
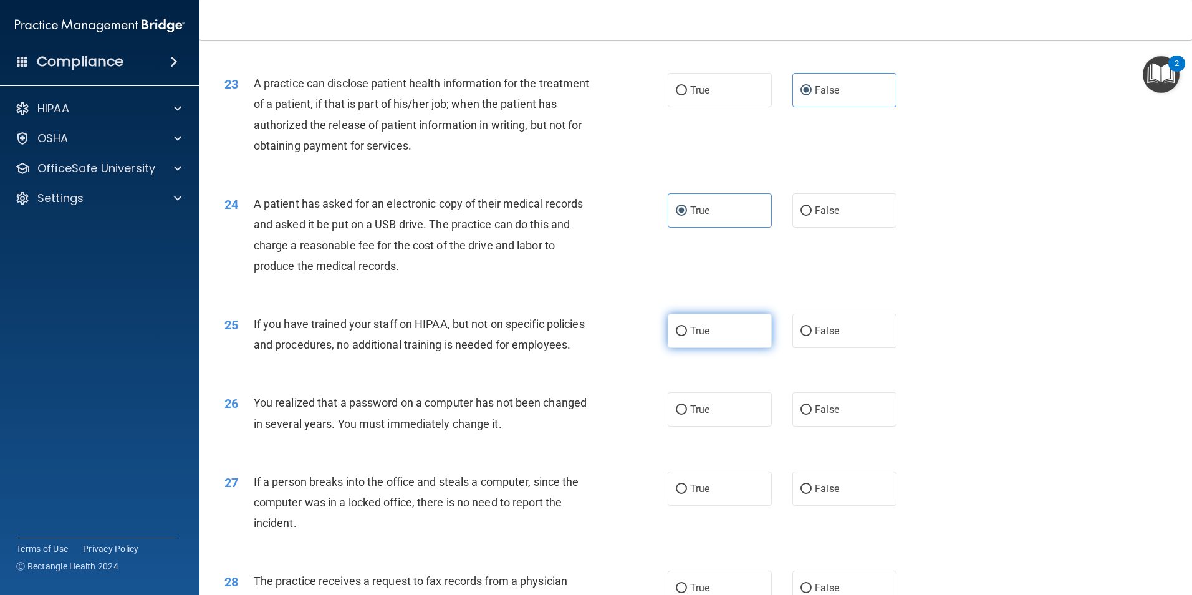
click at [718, 348] on label "True" at bounding box center [719, 330] width 104 height 34
click at [687, 336] on input "True" at bounding box center [681, 331] width 11 height 9
radio input "true"
click at [719, 426] on label "True" at bounding box center [719, 409] width 104 height 34
click at [687, 414] on input "True" at bounding box center [681, 409] width 11 height 9
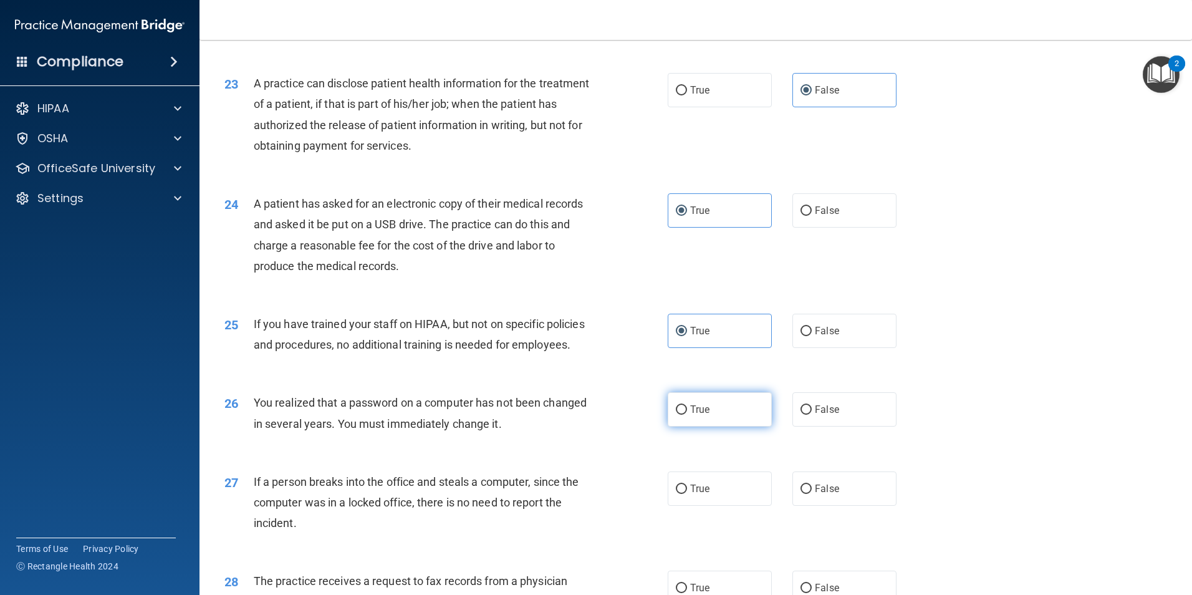
radio input "true"
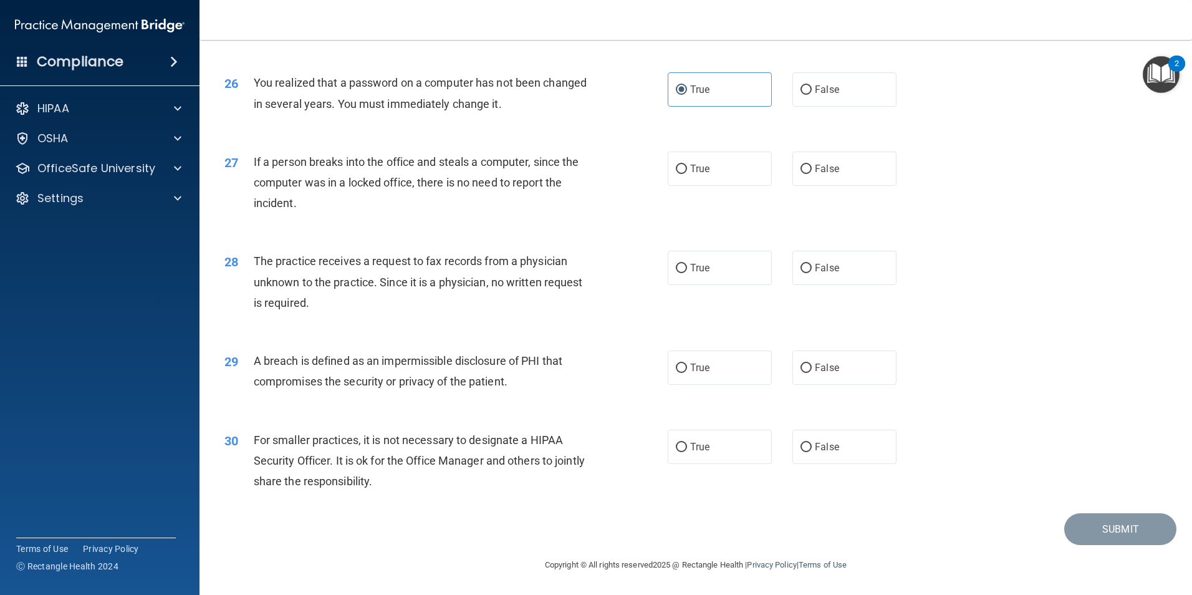
scroll to position [2376, 0]
click at [818, 167] on span "False" at bounding box center [827, 169] width 24 height 12
click at [811, 167] on input "False" at bounding box center [805, 169] width 11 height 9
radio input "true"
click at [838, 267] on label "False" at bounding box center [844, 268] width 104 height 34
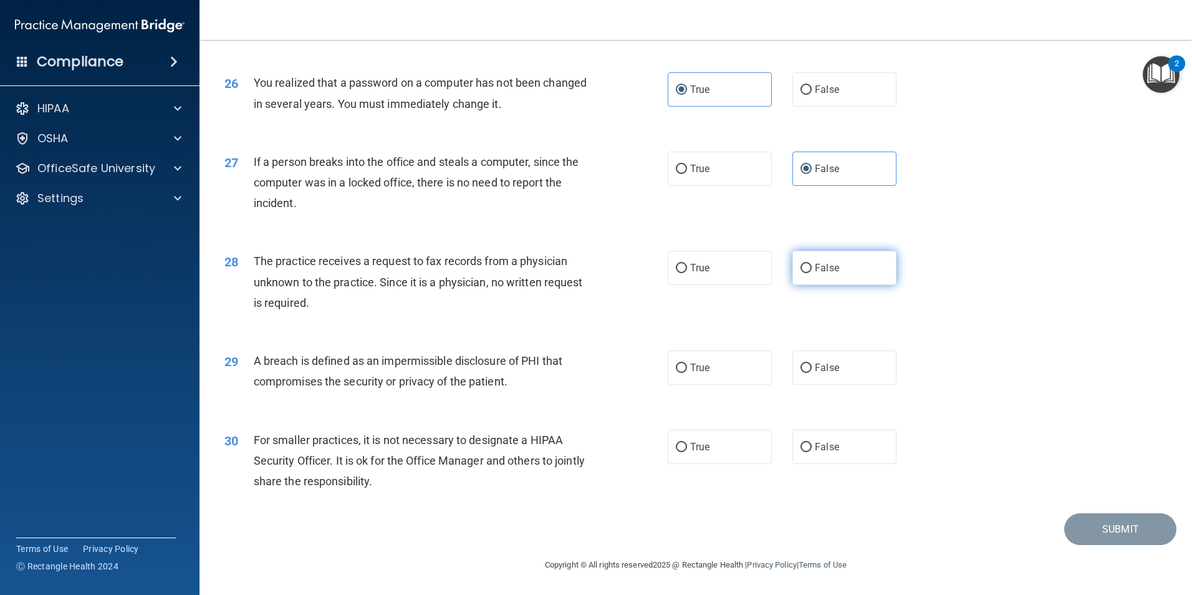
click at [811, 267] on input "False" at bounding box center [805, 268] width 11 height 9
radio input "true"
click at [707, 373] on label "True" at bounding box center [719, 367] width 104 height 34
click at [687, 373] on input "True" at bounding box center [681, 367] width 11 height 9
radio input "true"
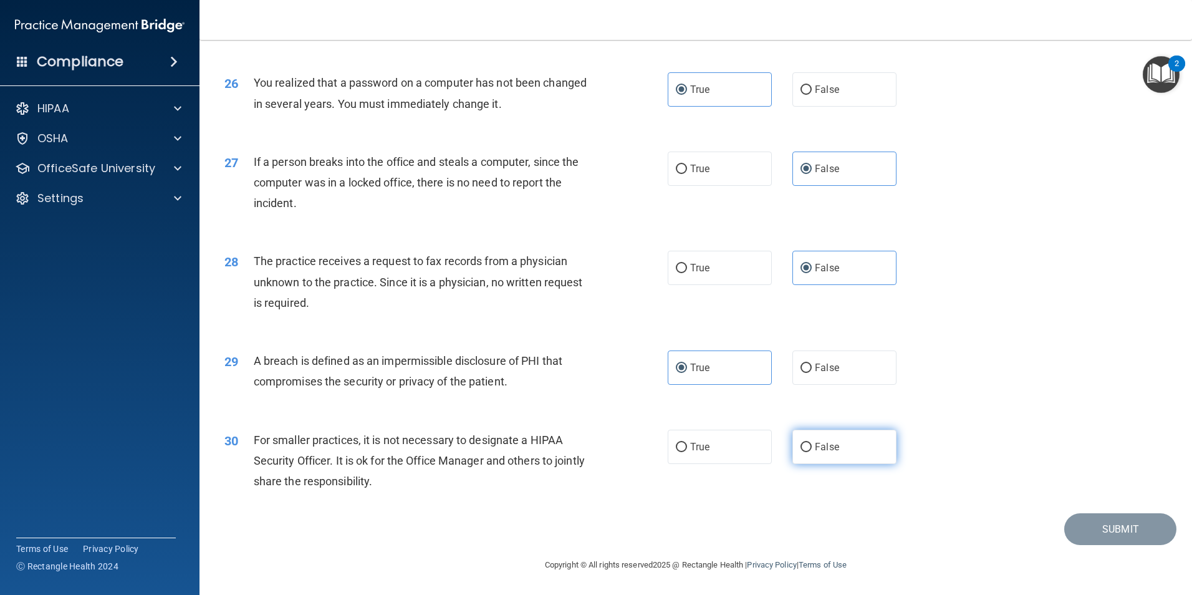
click at [824, 452] on label "False" at bounding box center [844, 446] width 104 height 34
click at [811, 452] on input "False" at bounding box center [805, 446] width 11 height 9
radio input "true"
click at [1096, 522] on button "Submit" at bounding box center [1120, 529] width 112 height 32
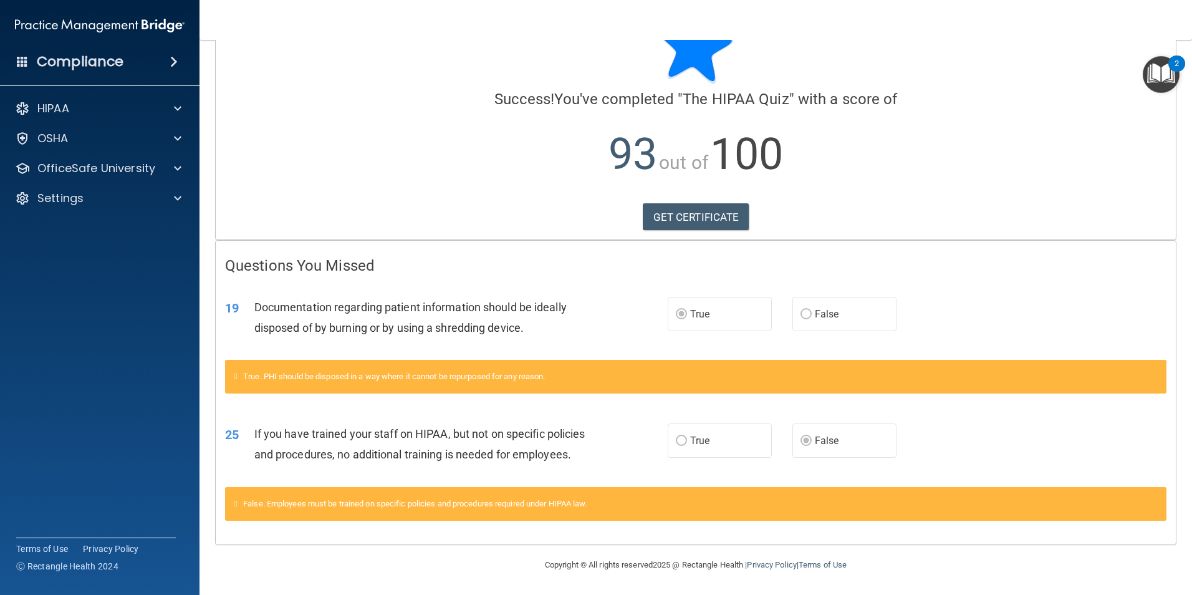
scroll to position [74, 0]
click at [694, 203] on link "GET CERTIFICATE" at bounding box center [696, 216] width 107 height 27
